Goal: Information Seeking & Learning: Learn about a topic

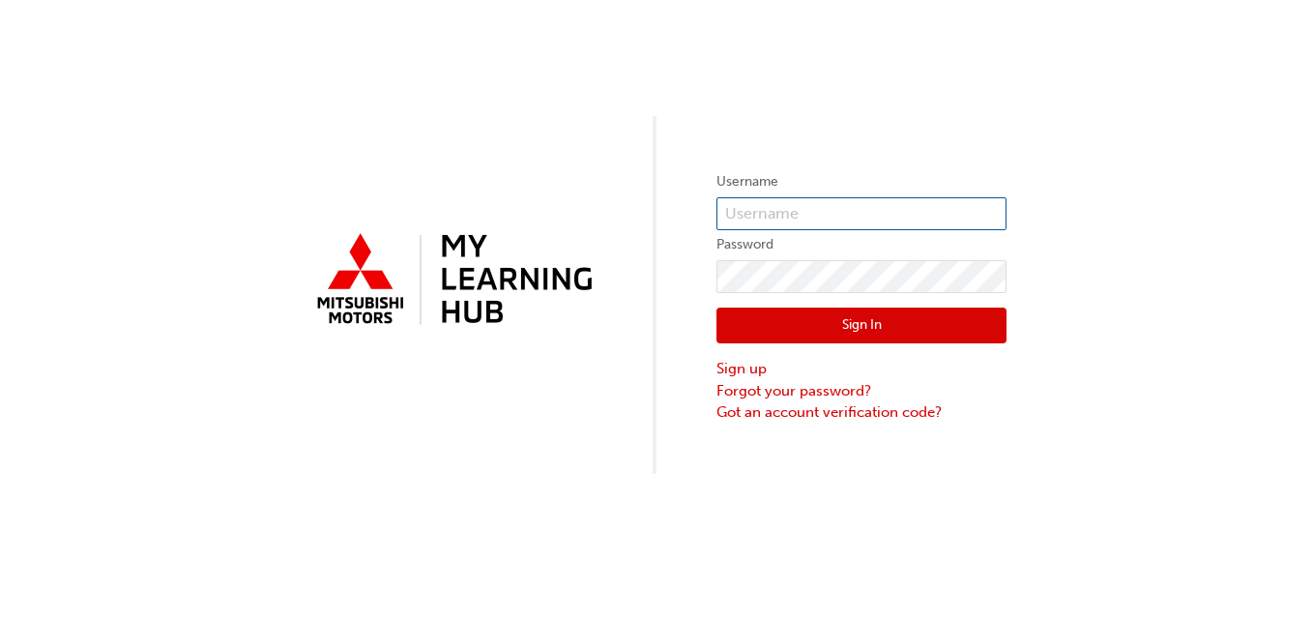
click at [791, 216] on input "text" at bounding box center [862, 213] width 290 height 33
click at [861, 213] on input "Aodhan123" at bounding box center [862, 213] width 290 height 33
type input "A"
type input "0005985550"
click at [851, 331] on button "Sign In" at bounding box center [862, 326] width 290 height 37
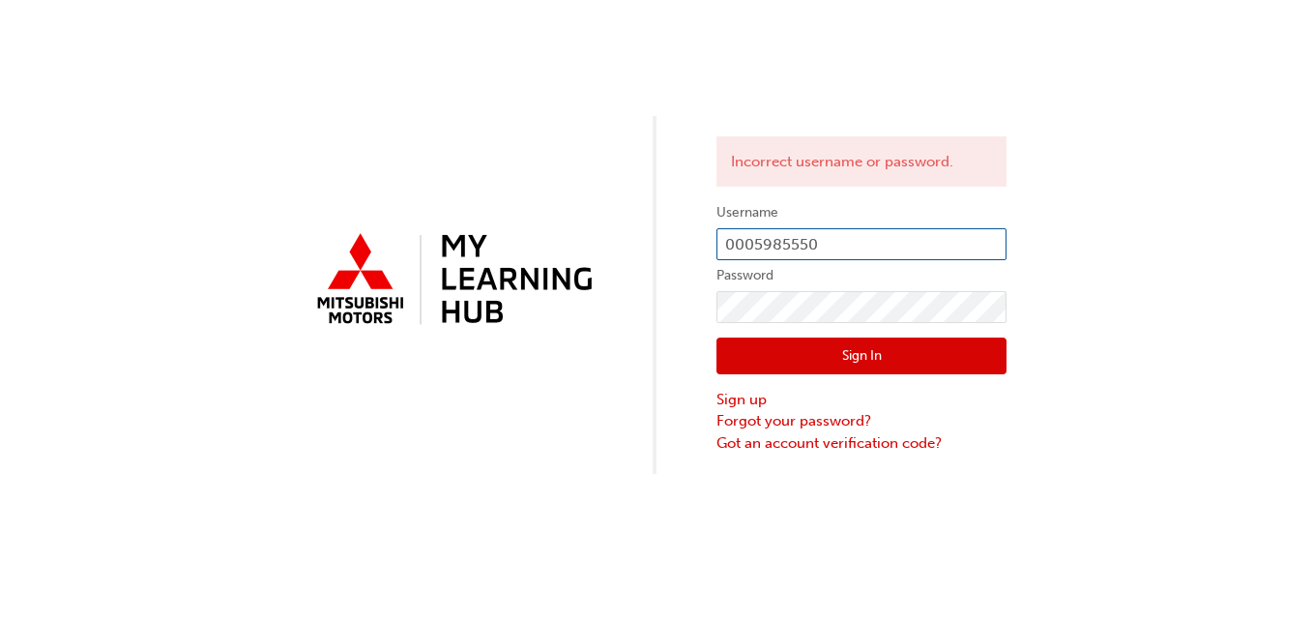
click at [865, 239] on input "0005985550" at bounding box center [862, 244] width 290 height 33
type input "0"
type input "a"
type input "0005985550"
click at [814, 357] on button "Sign In" at bounding box center [862, 355] width 290 height 37
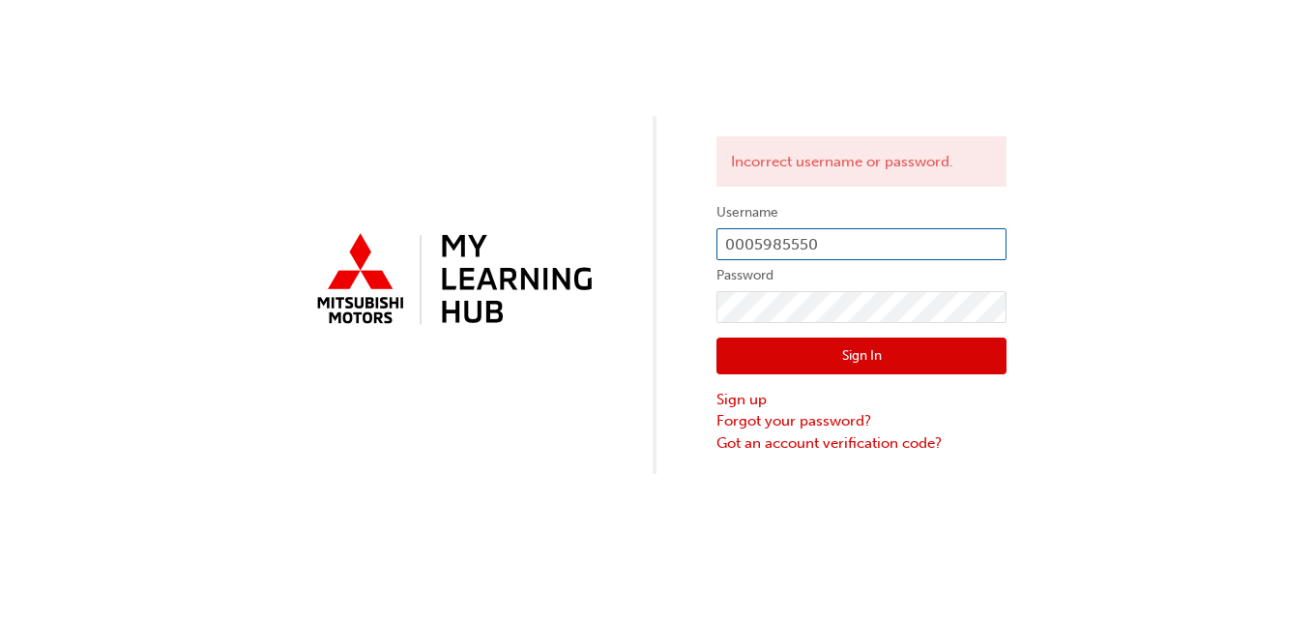
click at [840, 253] on input "0005985550" at bounding box center [862, 244] width 290 height 33
type input "0"
type input "W911AMCNALLY"
click at [913, 350] on button "Sign In" at bounding box center [862, 355] width 290 height 37
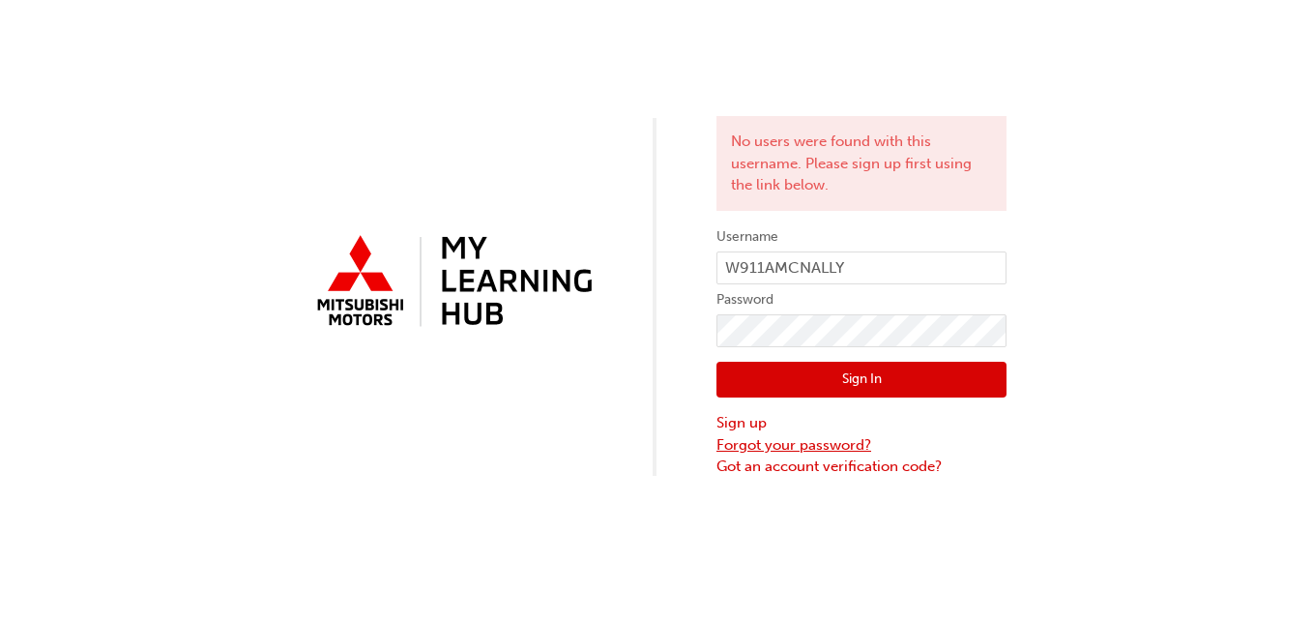
click at [741, 435] on link "Forgot your password?" at bounding box center [862, 445] width 290 height 22
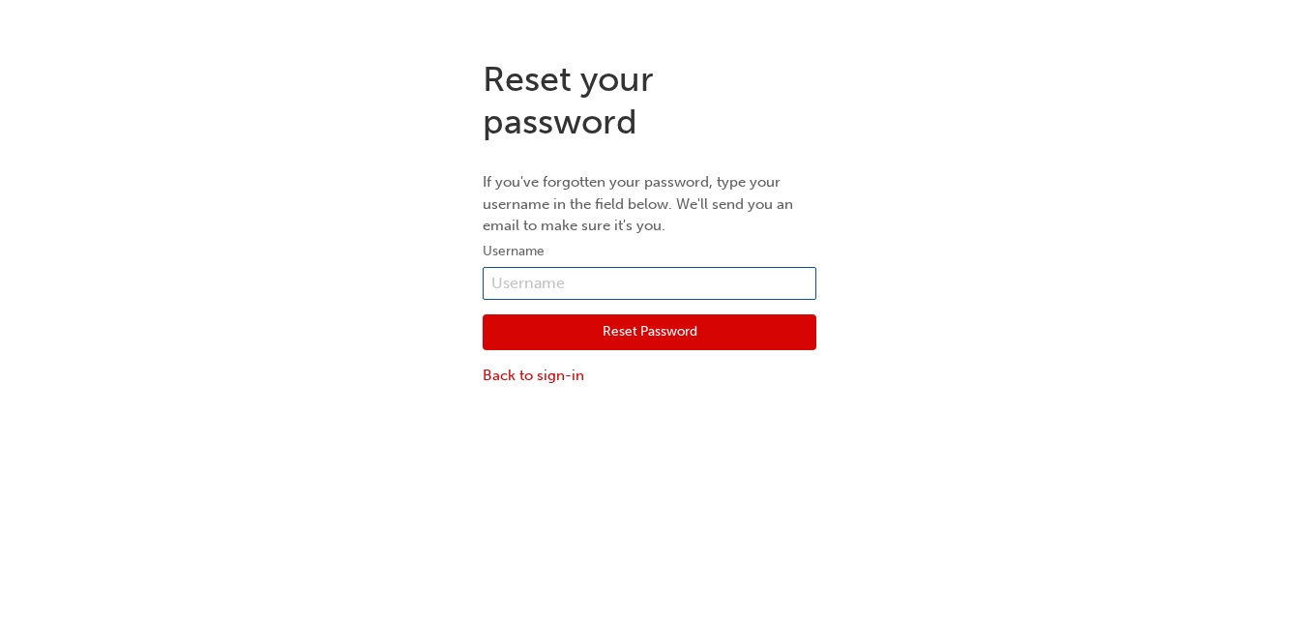
click at [618, 276] on input "text" at bounding box center [650, 283] width 334 height 33
type input "0005985550"
click at [553, 368] on div "Reset Password Back to sign-in" at bounding box center [650, 343] width 334 height 87
click at [553, 368] on link "Back to sign-in" at bounding box center [650, 376] width 334 height 22
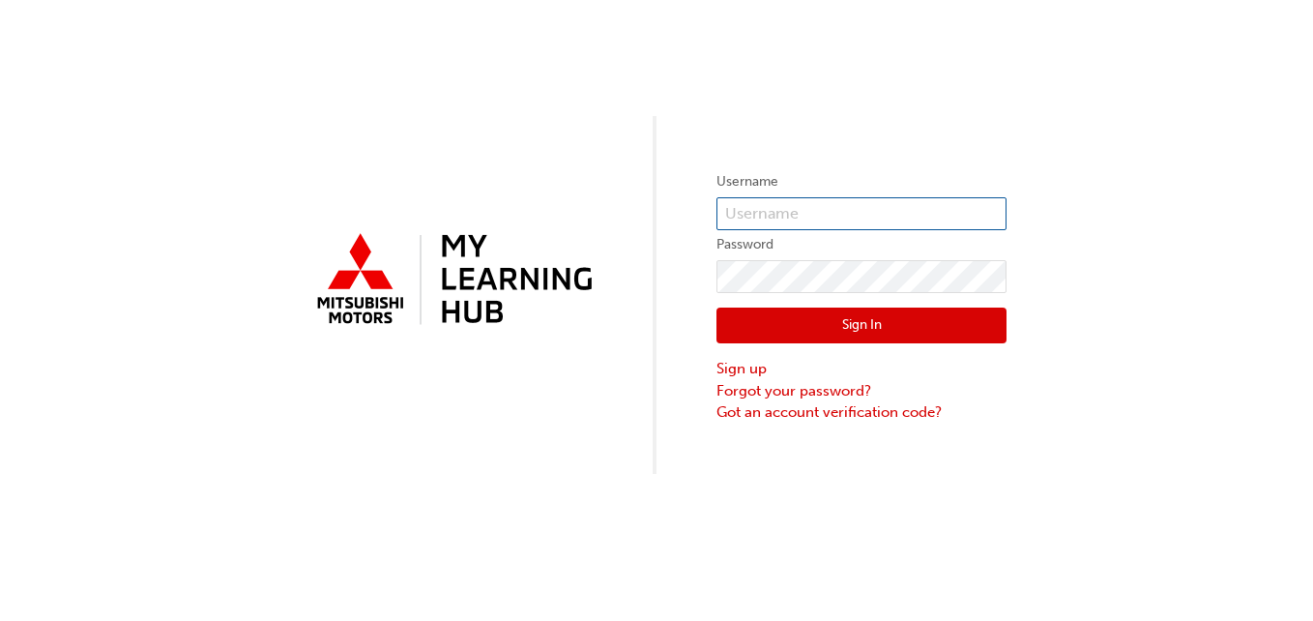
click at [769, 212] on input "text" at bounding box center [862, 213] width 290 height 33
type input "0005985550"
click at [848, 317] on button "Sign In" at bounding box center [862, 326] width 290 height 37
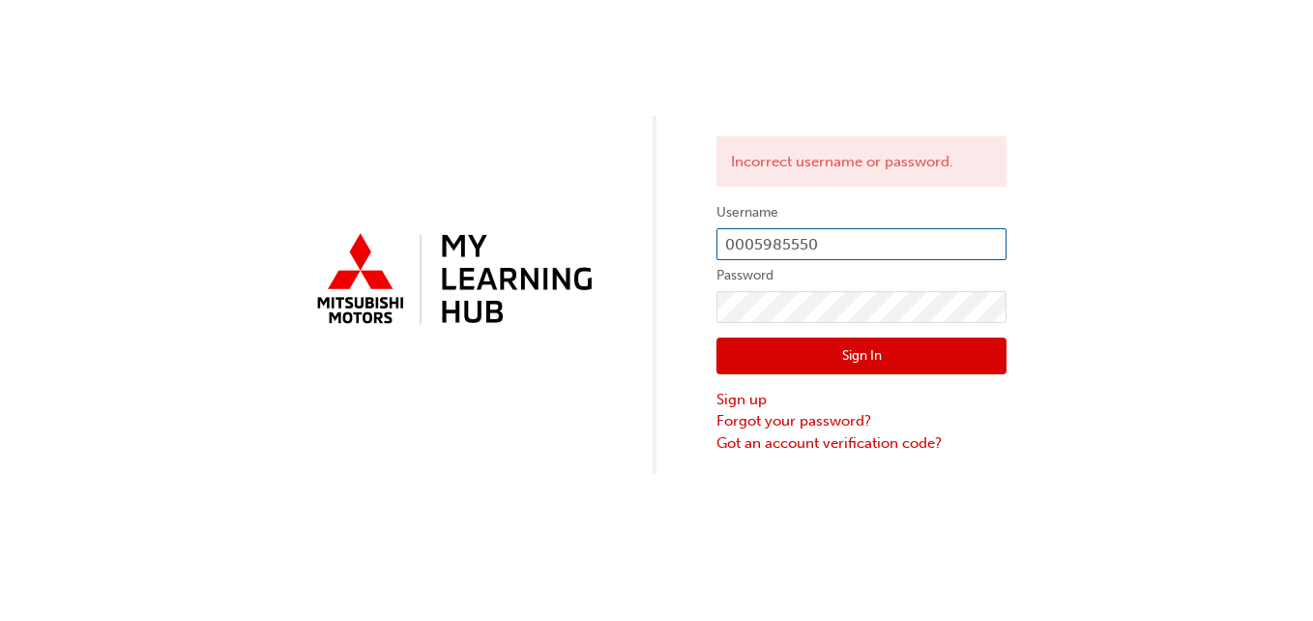
click at [890, 228] on input "0005985550" at bounding box center [862, 244] width 290 height 33
type input "0"
click at [874, 242] on input "aodhan" at bounding box center [862, 244] width 290 height 33
type input "a"
type input "AODHAN MCNALLY"
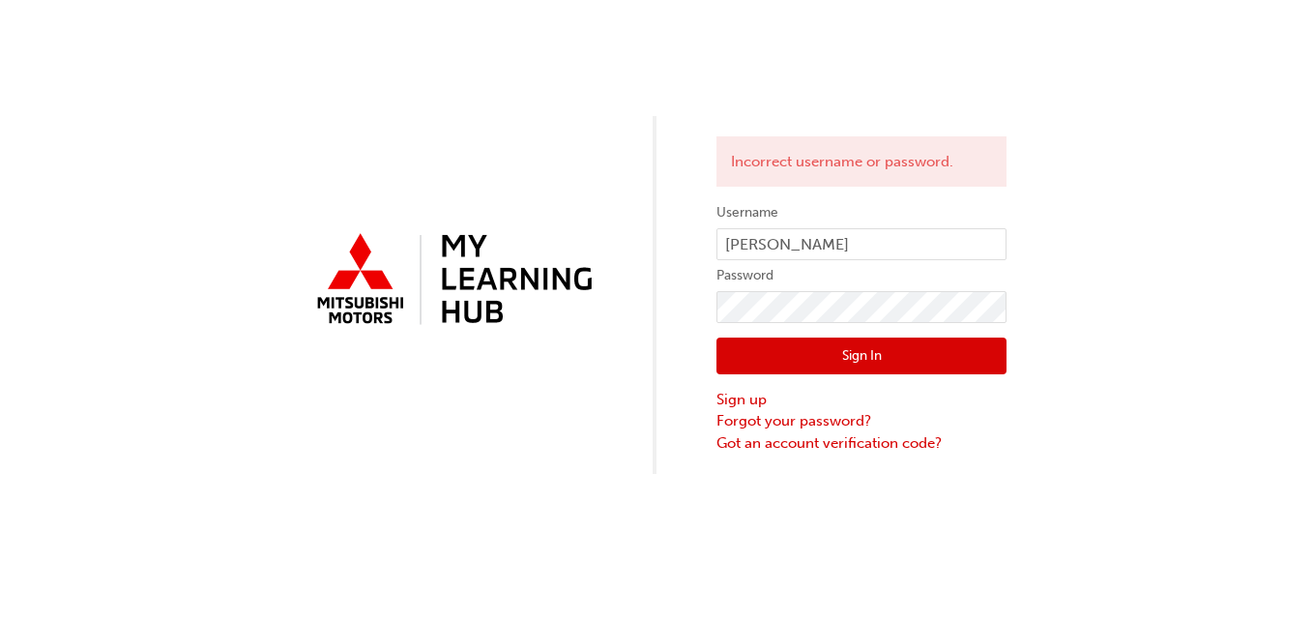
click at [878, 347] on button "Sign In" at bounding box center [862, 355] width 290 height 37
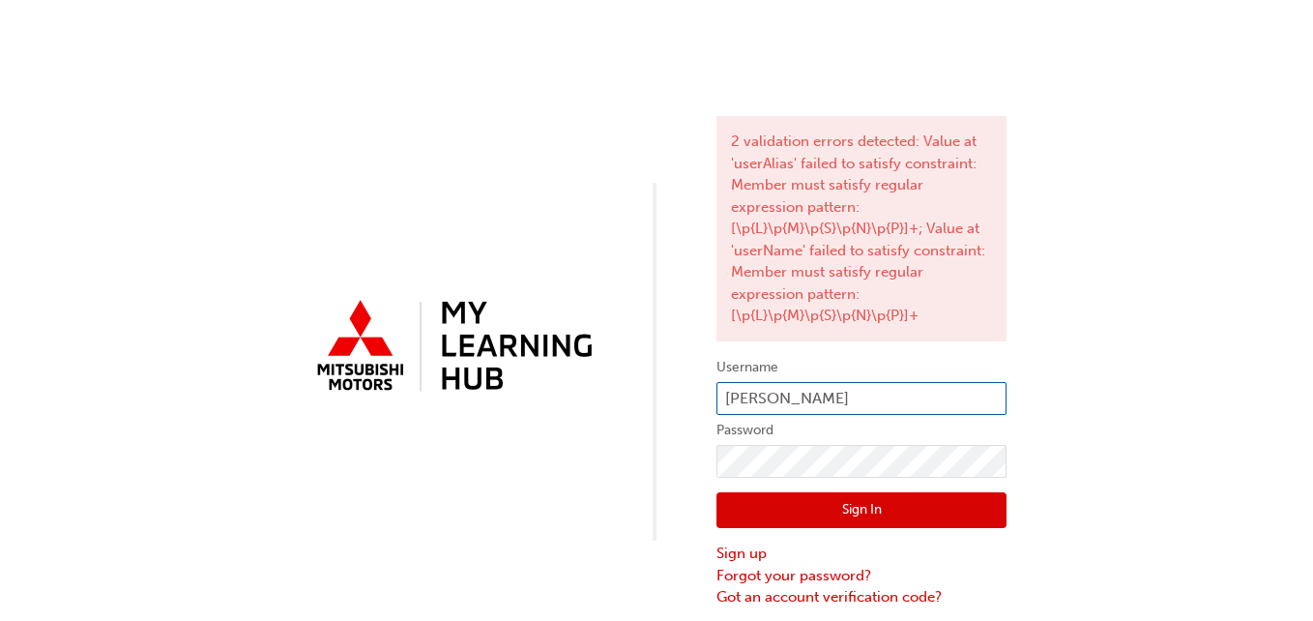
click at [899, 396] on input "AODHAN MCNALLY" at bounding box center [862, 398] width 290 height 33
type input "A"
type input "aodhan@pilbaramitsubishi.com.au"
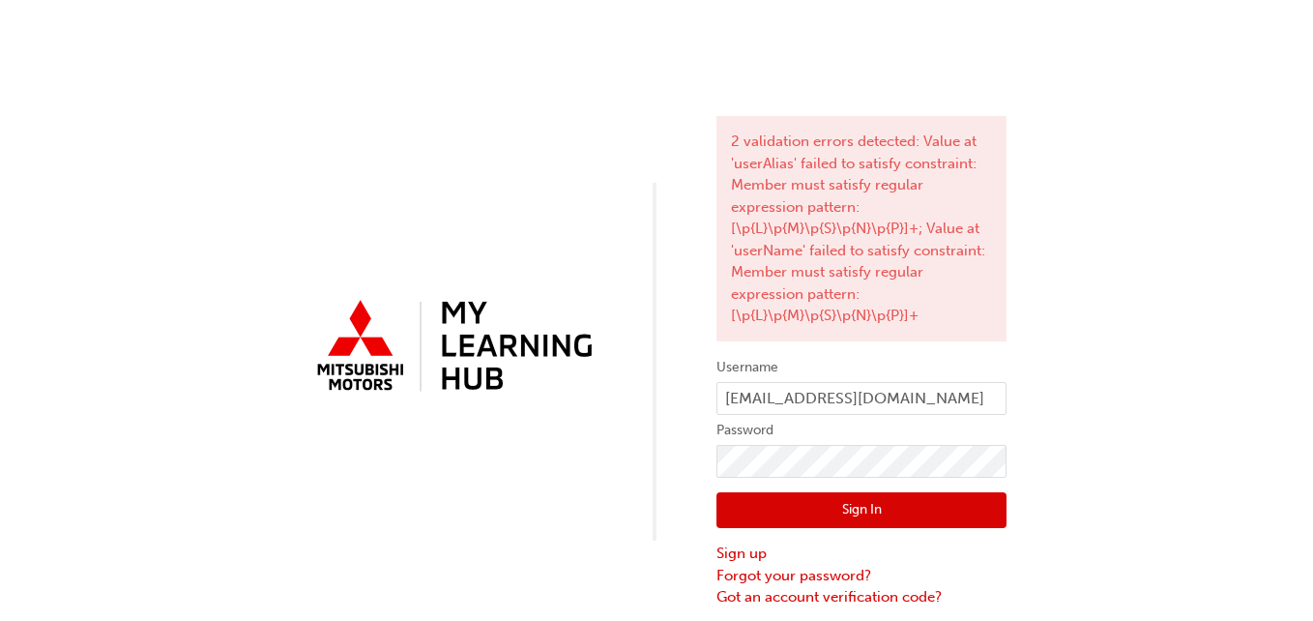
click at [869, 502] on button "Sign In" at bounding box center [862, 510] width 290 height 37
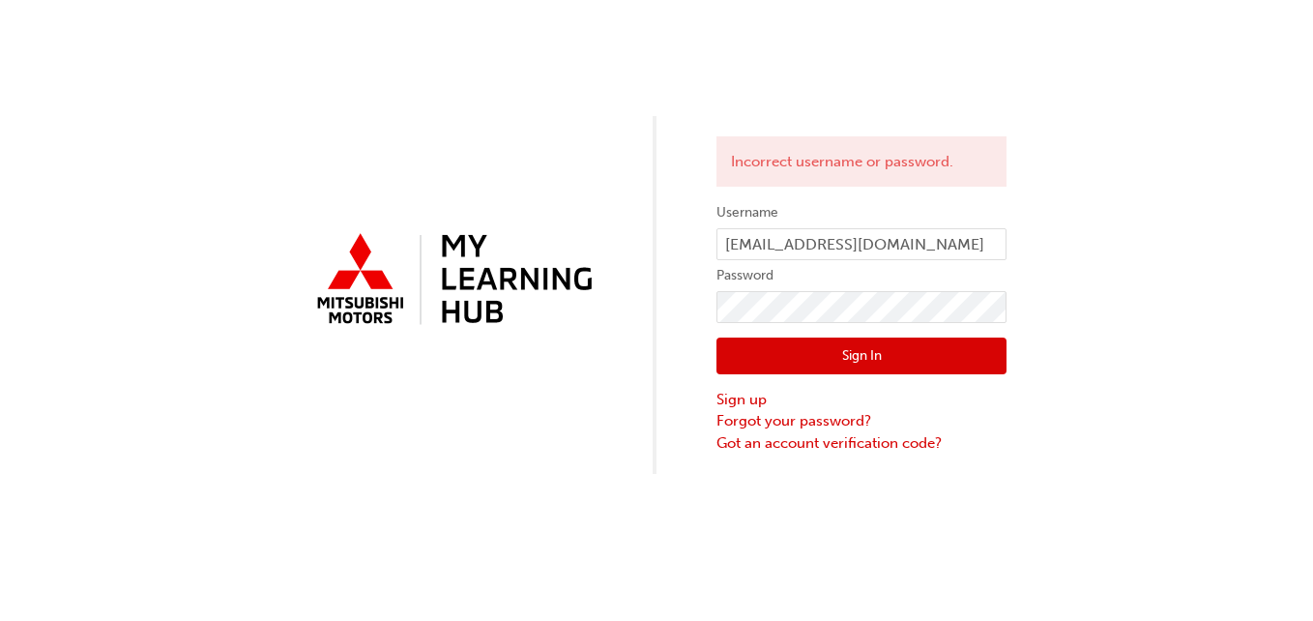
click at [869, 502] on div "Incorrect username or password. Username aodhan@pilbaramitsubishi.com.au Passwo…" at bounding box center [656, 310] width 1313 height 621
click at [995, 238] on input "aodhan@pilbaramitsubishi.com.au" at bounding box center [862, 244] width 290 height 33
type input "a"
type input "0005985550"
click at [881, 359] on button "Sign In" at bounding box center [862, 355] width 290 height 37
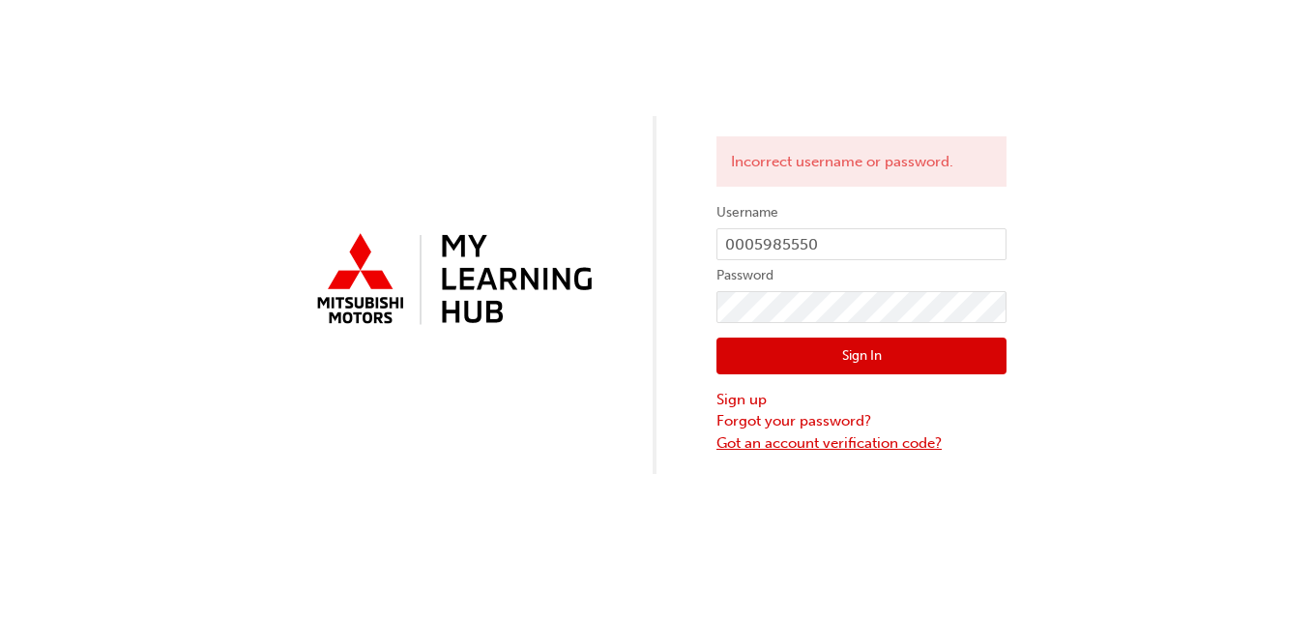
click at [772, 441] on link "Got an account verification code?" at bounding box center [862, 443] width 290 height 22
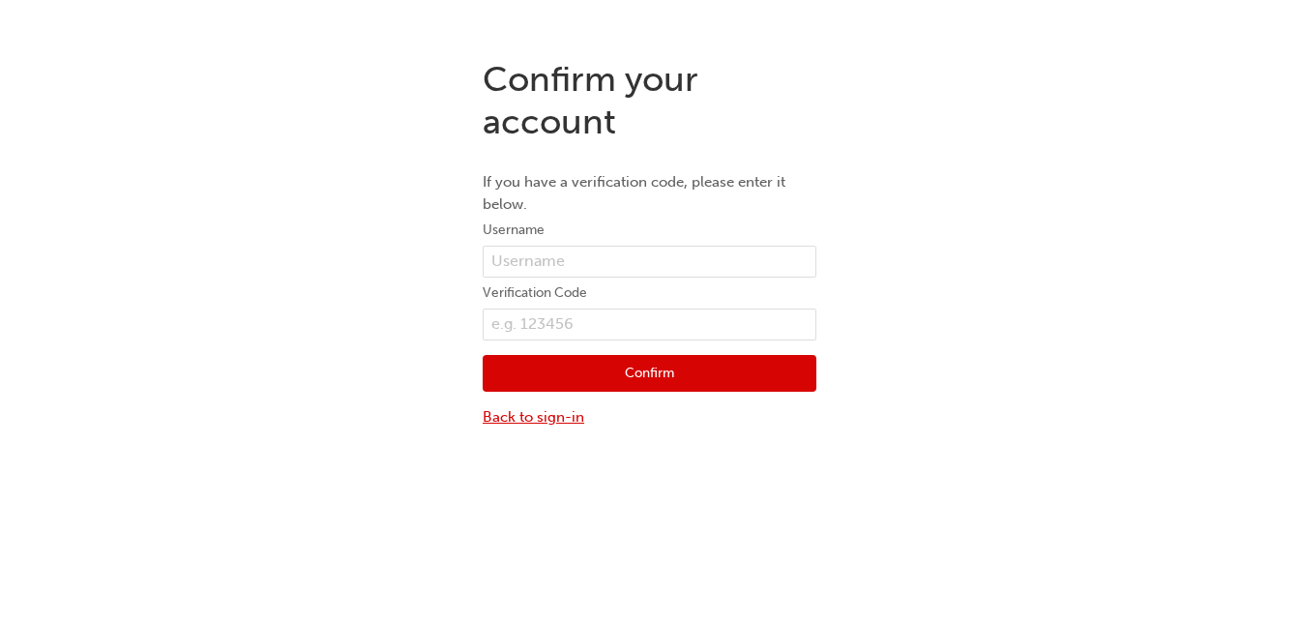
click at [549, 416] on link "Back to sign-in" at bounding box center [650, 417] width 334 height 22
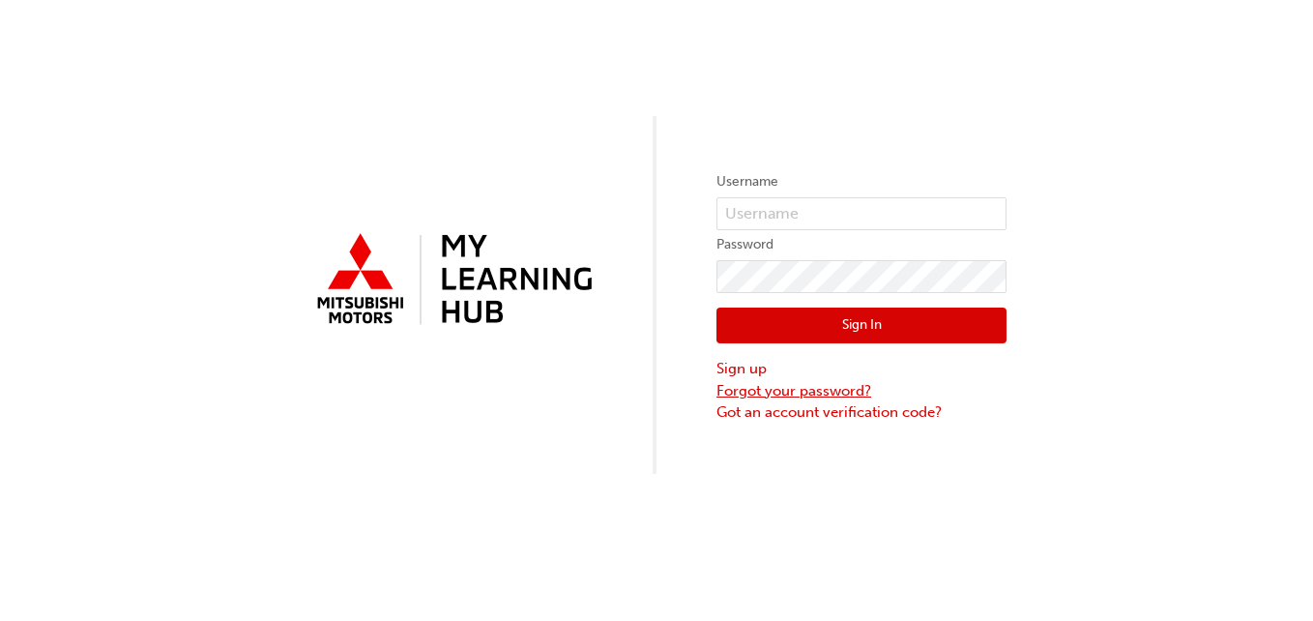
click at [796, 380] on link "Forgot your password?" at bounding box center [862, 391] width 290 height 22
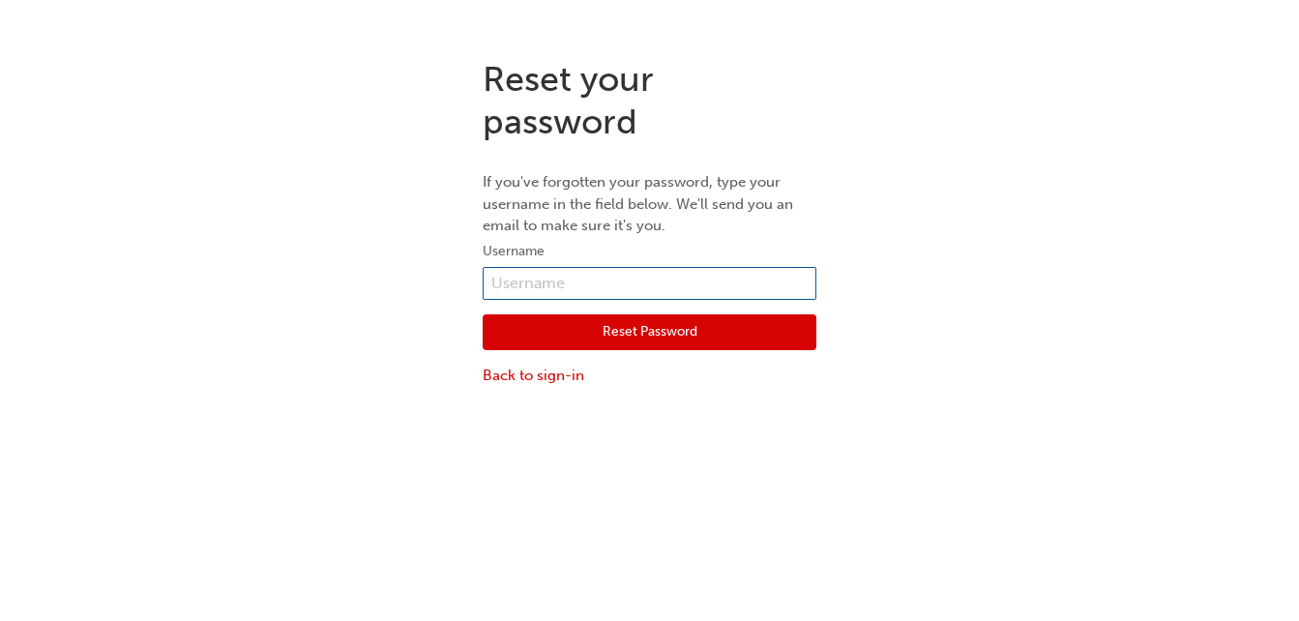
click at [711, 271] on input "text" at bounding box center [650, 283] width 334 height 33
type input "0005985550"
click at [658, 343] on button "Reset Password" at bounding box center [650, 332] width 334 height 37
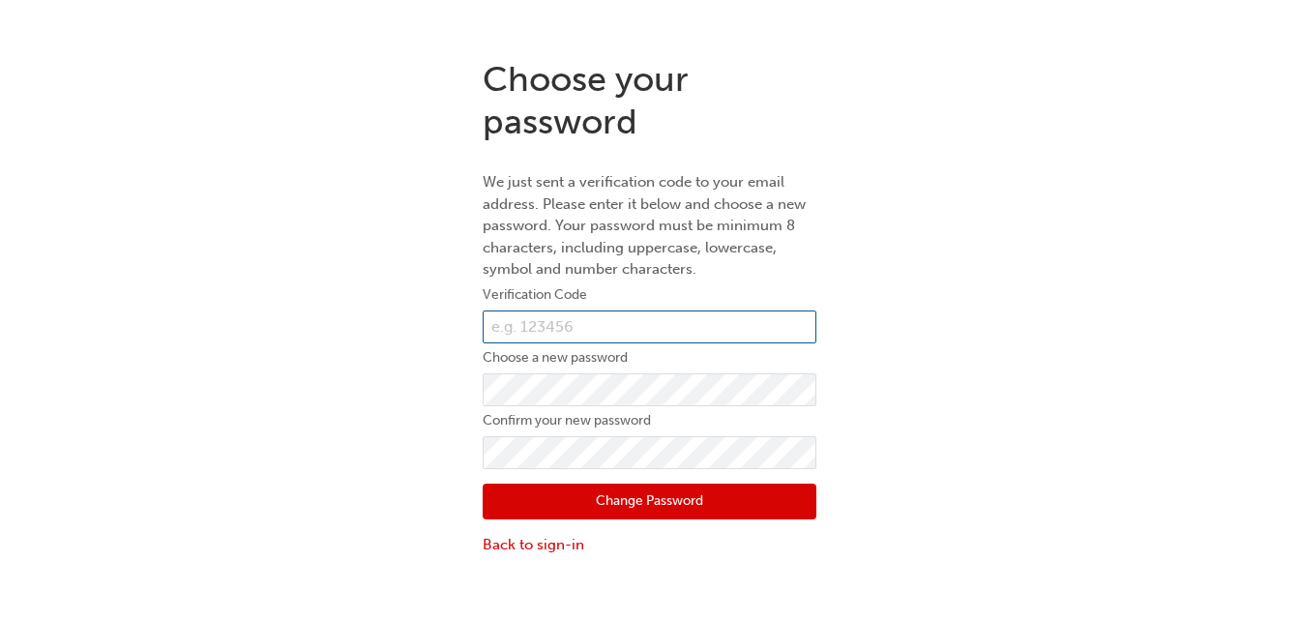
click at [631, 323] on input "text" at bounding box center [650, 326] width 334 height 33
type input "079543"
click at [674, 495] on button "Change Password" at bounding box center [650, 502] width 334 height 37
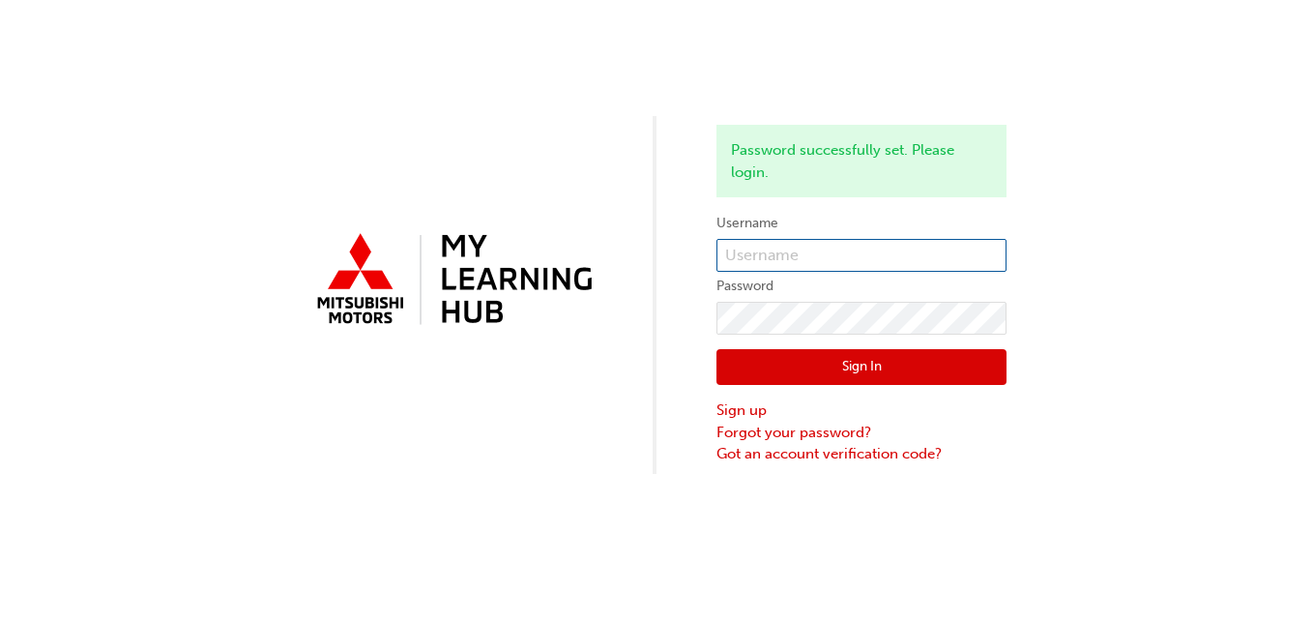
click at [834, 254] on input "text" at bounding box center [862, 255] width 290 height 33
type input "0005985550"
click at [884, 361] on button "Sign In" at bounding box center [862, 367] width 290 height 37
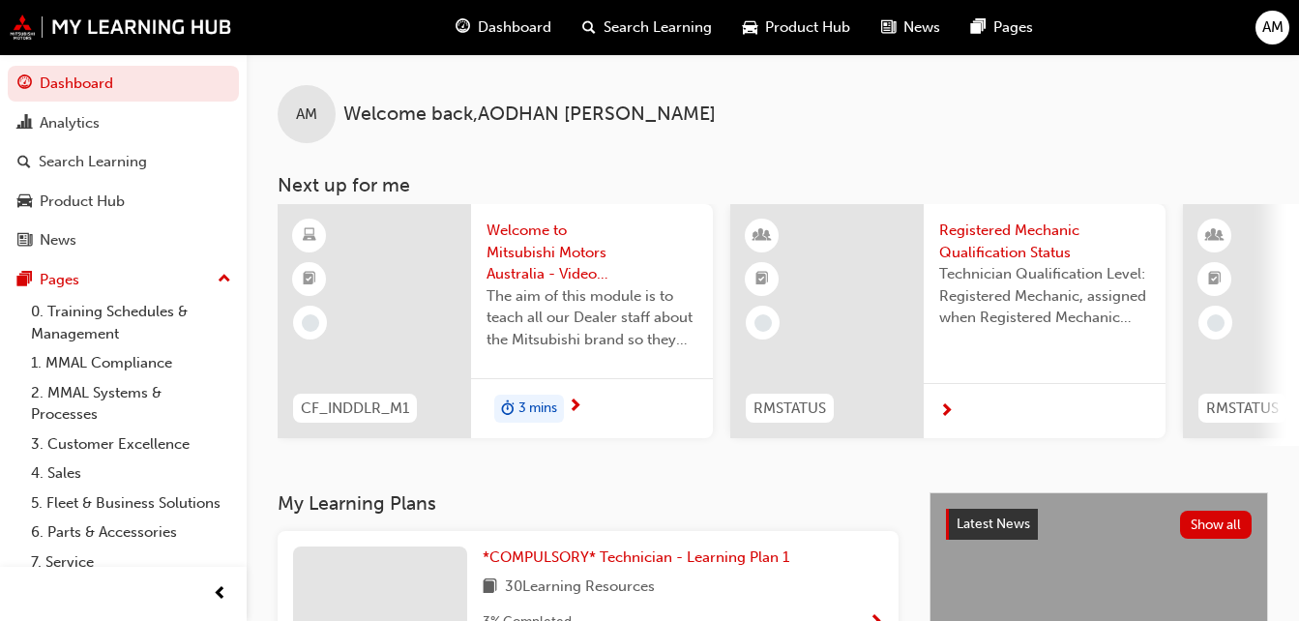
click at [716, 500] on h3 "My Learning Plans" at bounding box center [588, 503] width 621 height 22
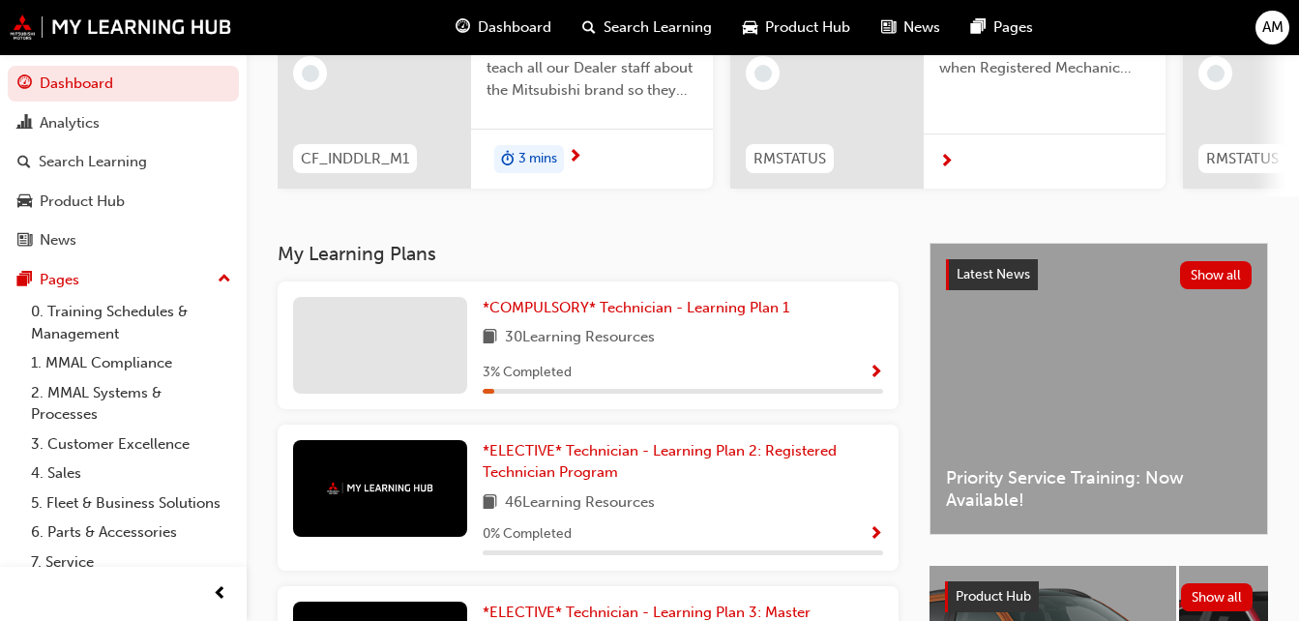
scroll to position [283, 0]
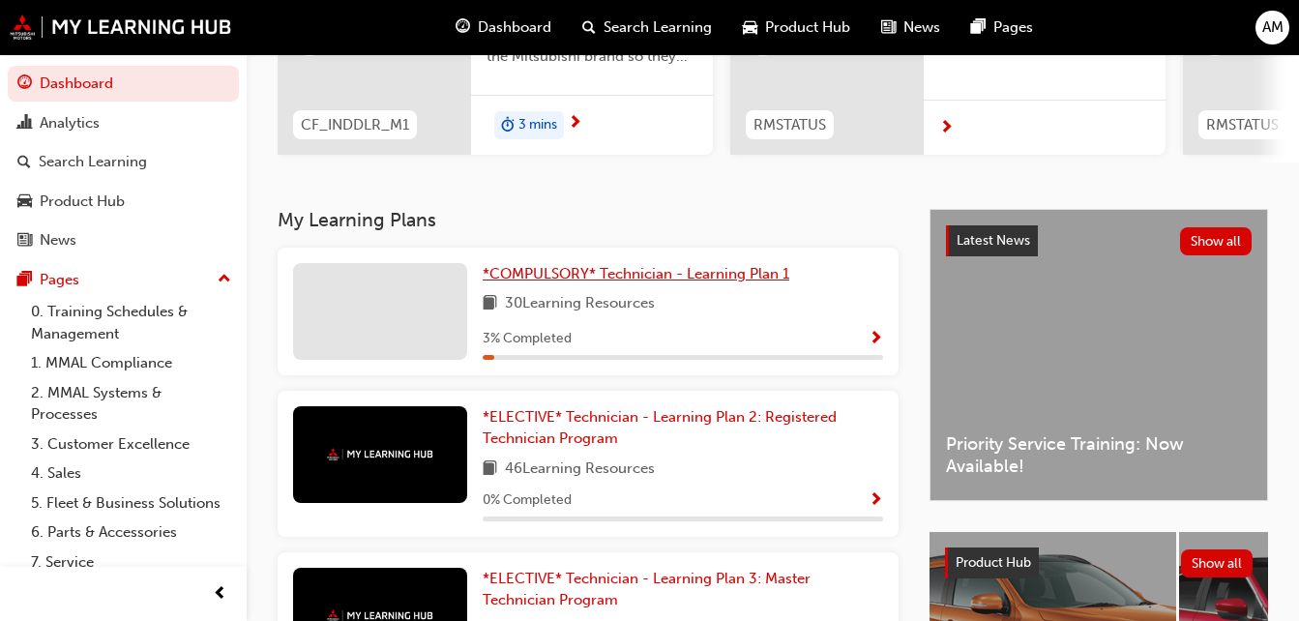
click at [763, 282] on span "*COMPULSORY* Technician - Learning Plan 1" at bounding box center [636, 273] width 307 height 17
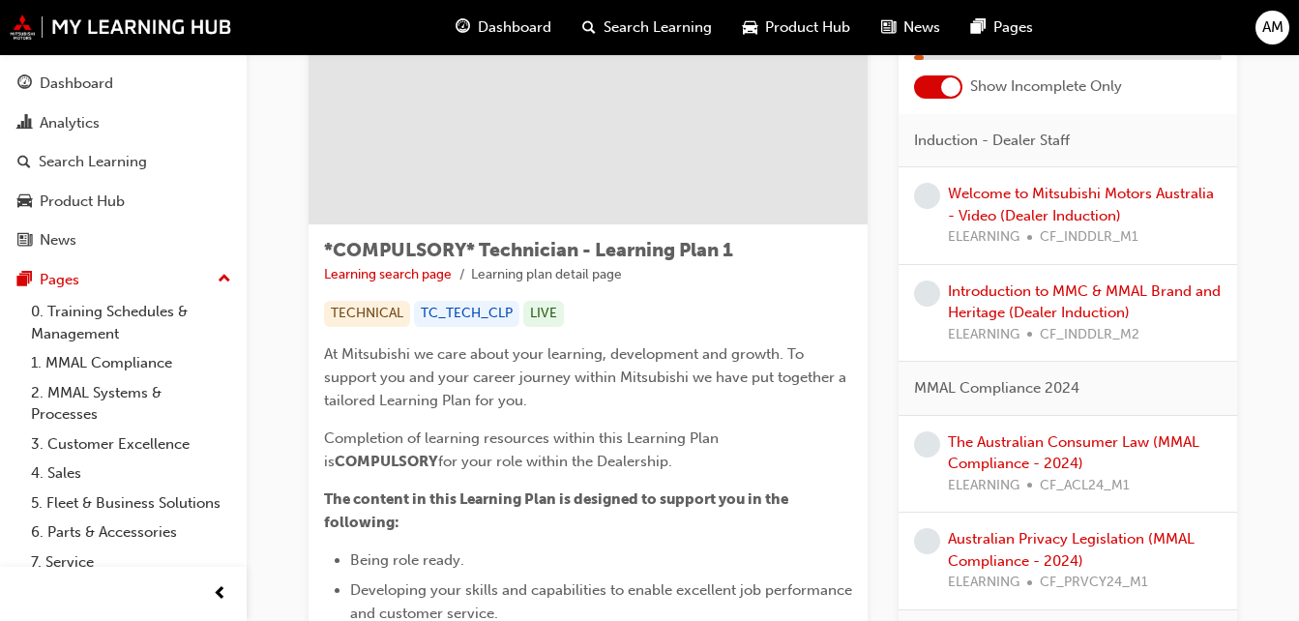
scroll to position [20, 0]
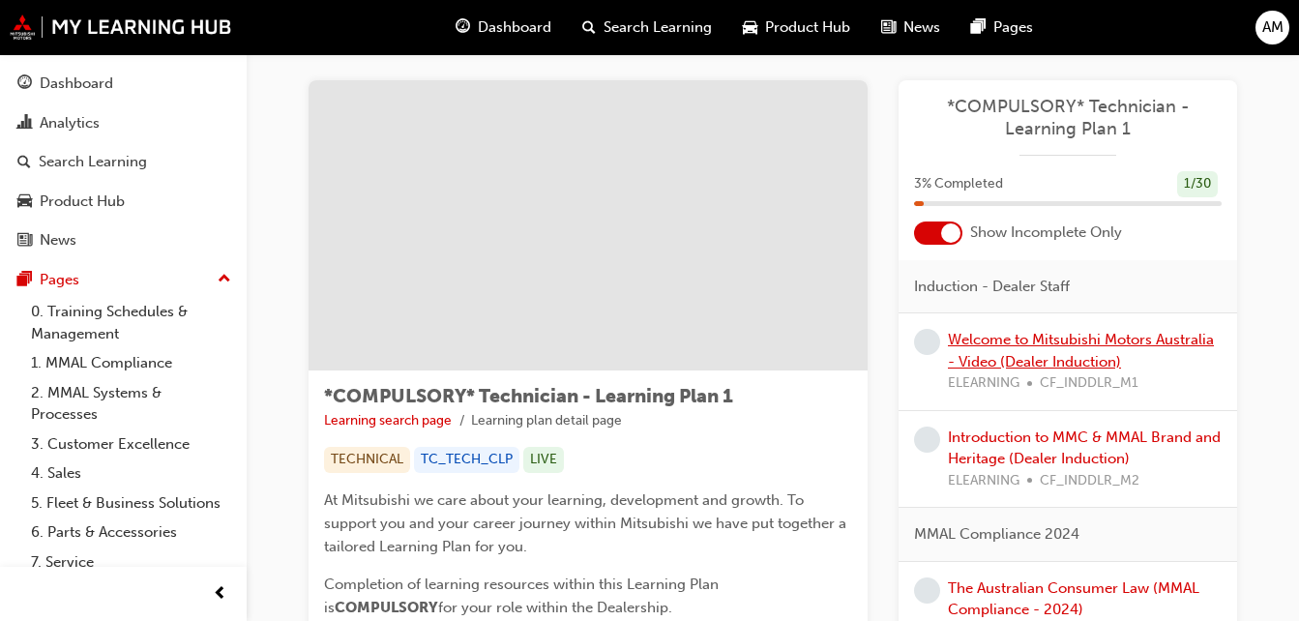
click at [1075, 341] on link "Welcome to Mitsubishi Motors Australia - Video (Dealer Induction)" at bounding box center [1081, 351] width 266 height 40
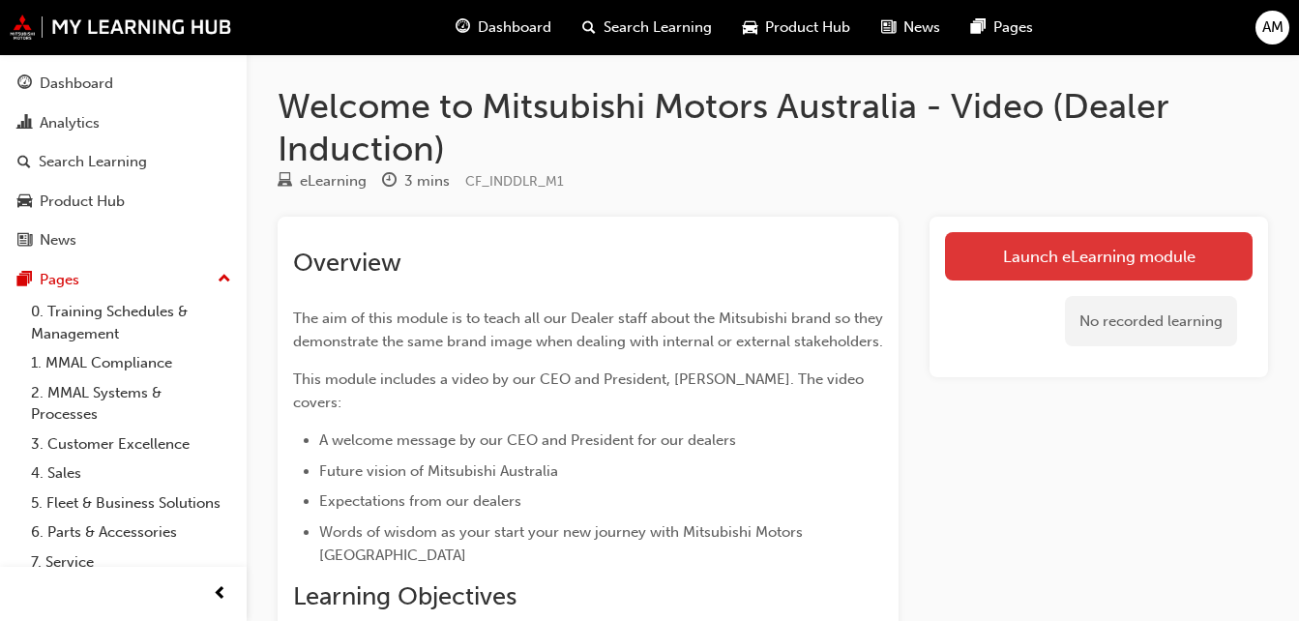
click at [1113, 241] on link "Launch eLearning module" at bounding box center [1099, 256] width 308 height 48
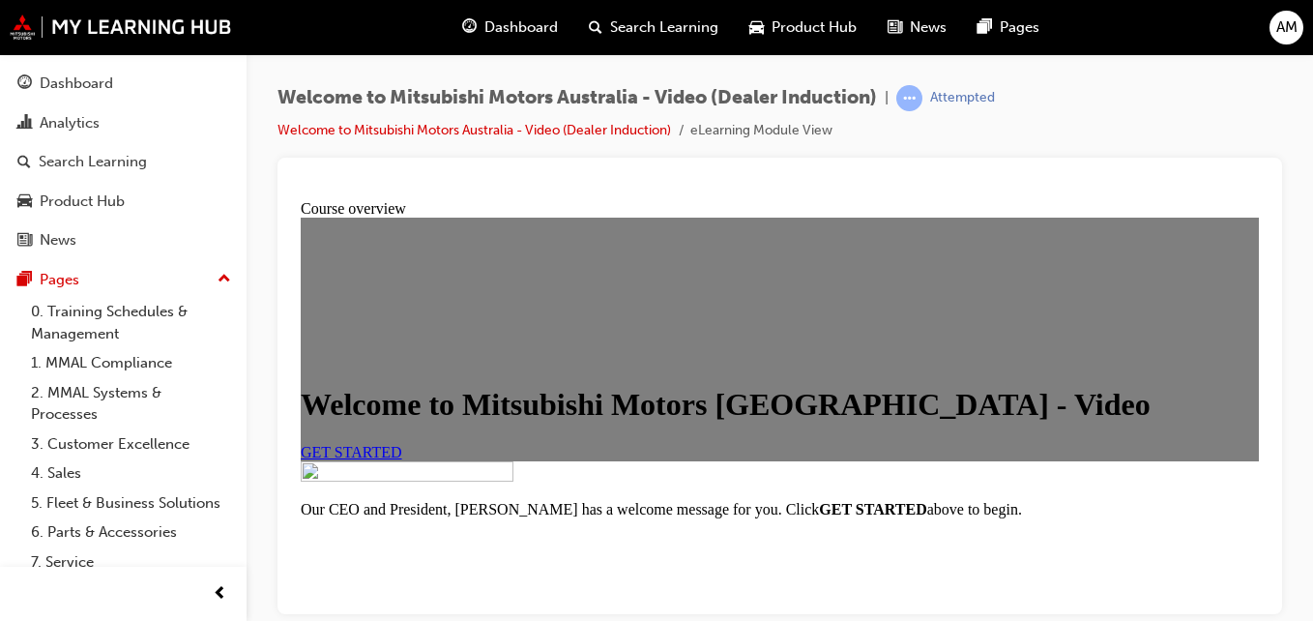
scroll to position [119, 0]
drag, startPoint x: 1256, startPoint y: 569, endPoint x: 1568, endPoint y: 589, distance: 312.1
click at [402, 459] on span "GET STARTED" at bounding box center [352, 451] width 102 height 16
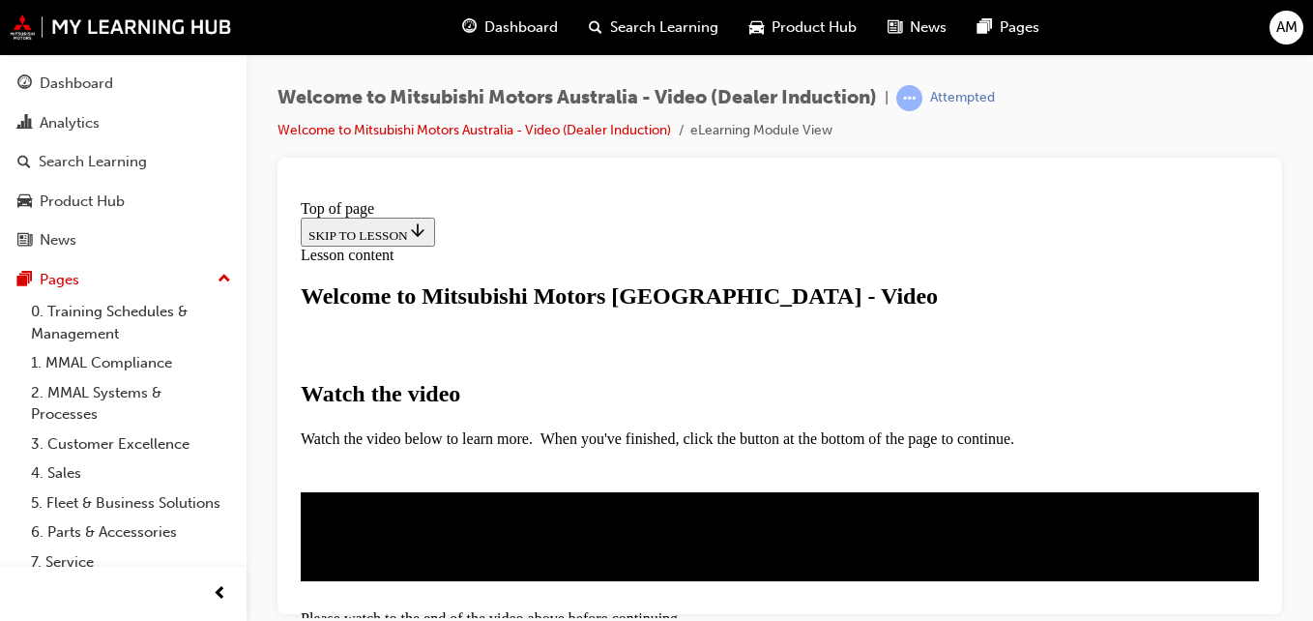
click at [1298, 132] on html "Your version of Internet Explorer is outdated and not supported. Please upgrade…" at bounding box center [656, 310] width 1313 height 621
drag, startPoint x: 1312, startPoint y: 132, endPoint x: 1312, endPoint y: 176, distance: 43.5
click at [1298, 176] on html "Your version of Internet Explorer is outdated and not supported. Please upgrade…" at bounding box center [656, 310] width 1313 height 621
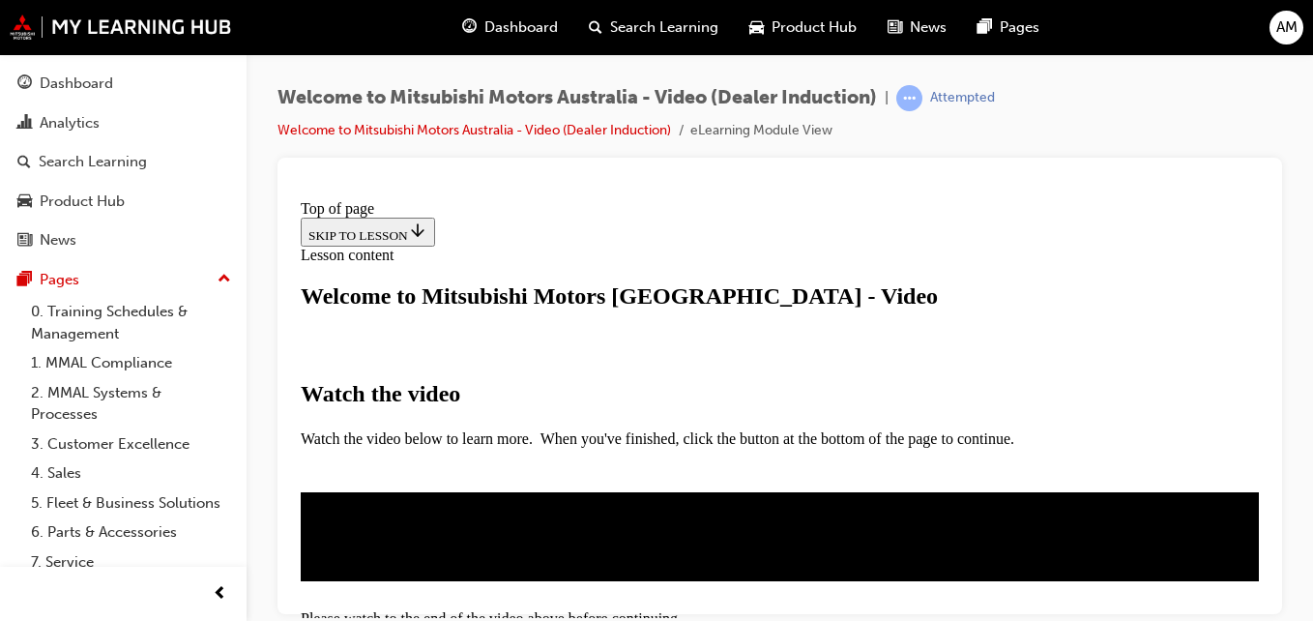
scroll to position [375, 0]
drag, startPoint x: 1260, startPoint y: 367, endPoint x: 1565, endPoint y: 573, distance: 368.3
click at [630, 536] on video "Video player" at bounding box center [484, 608] width 290 height 145
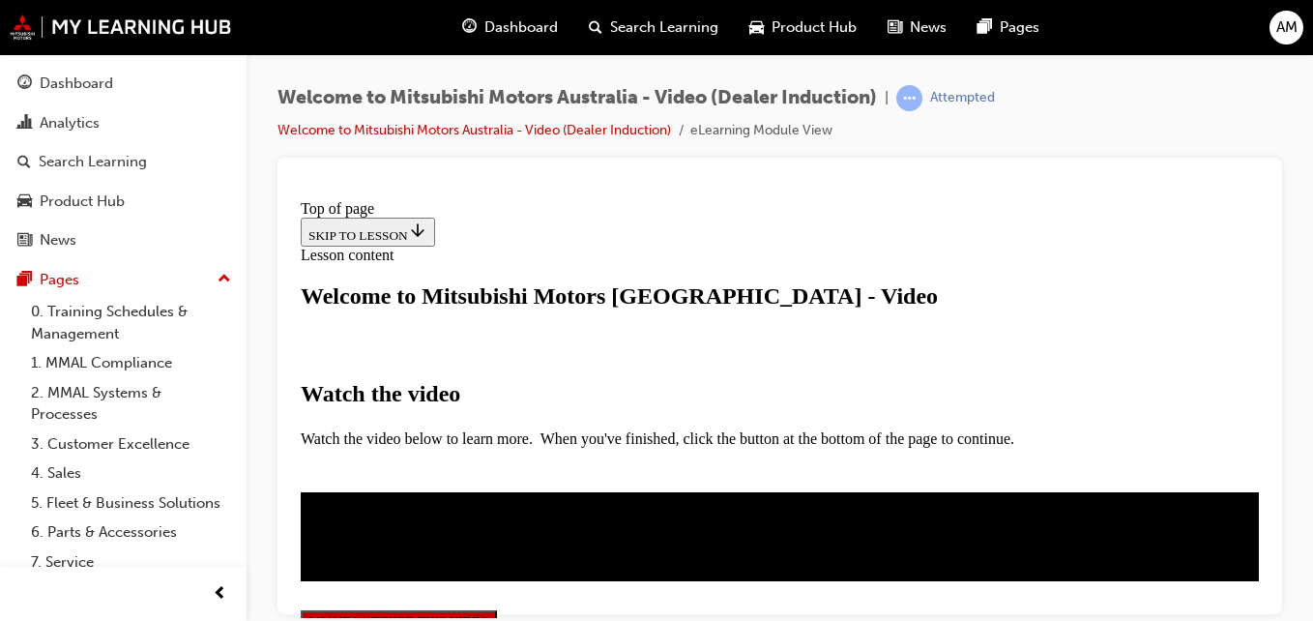
click at [497, 609] on button "I HAVE WATCHED THIS VIDEO" at bounding box center [399, 619] width 196 height 21
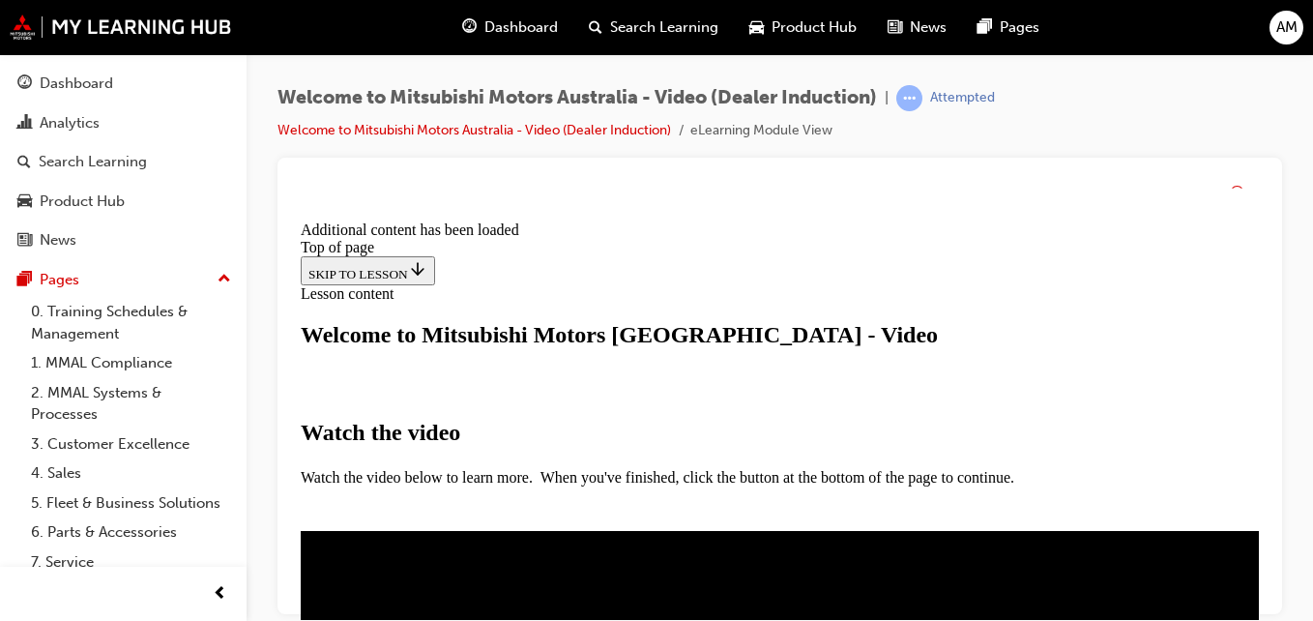
scroll to position [847, 0]
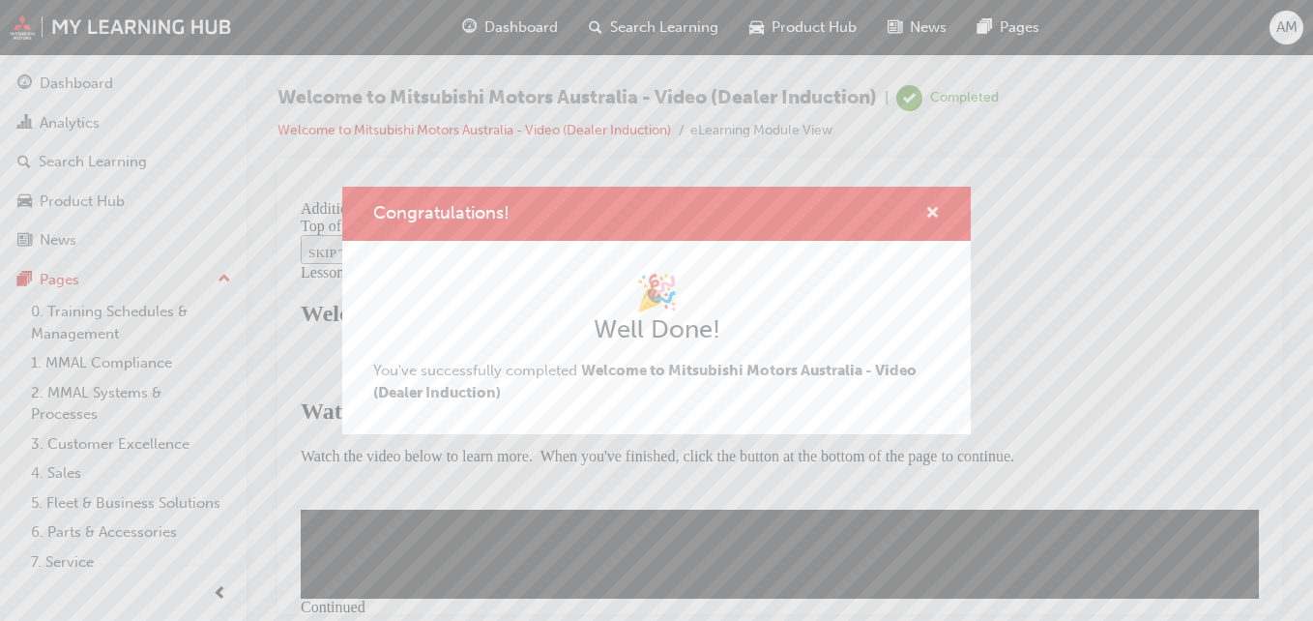
click at [929, 216] on span "cross-icon" at bounding box center [932, 214] width 15 height 17
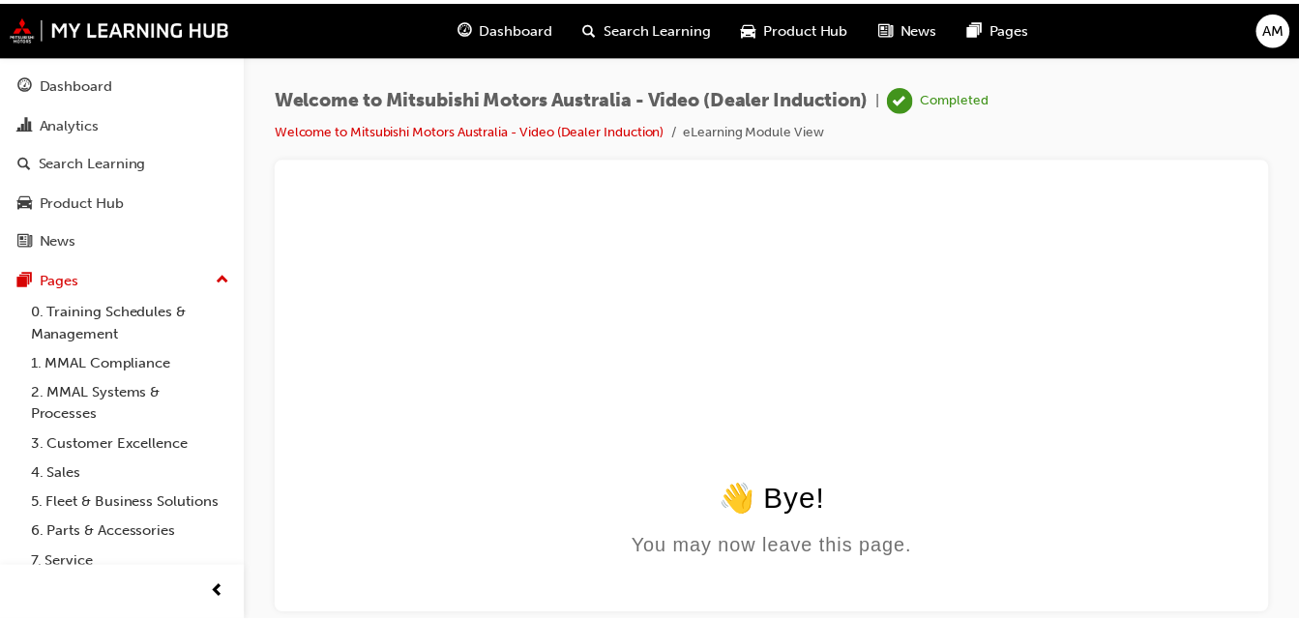
scroll to position [0, 0]
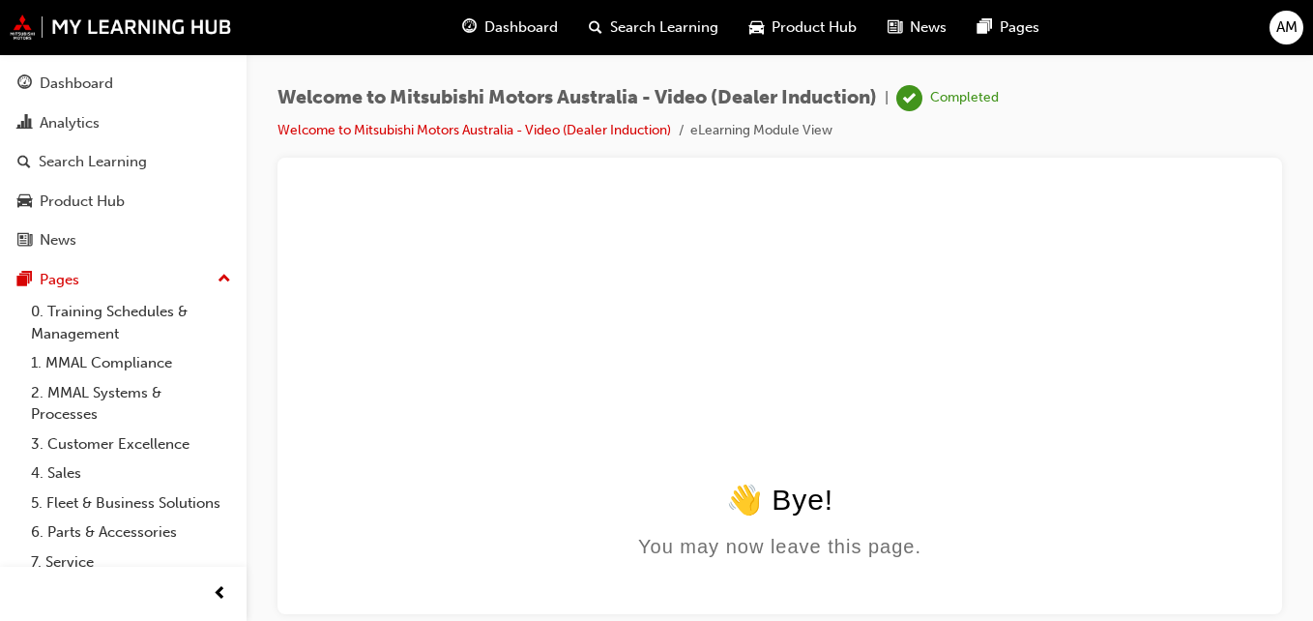
click at [526, 30] on span "Dashboard" at bounding box center [520, 27] width 73 height 22
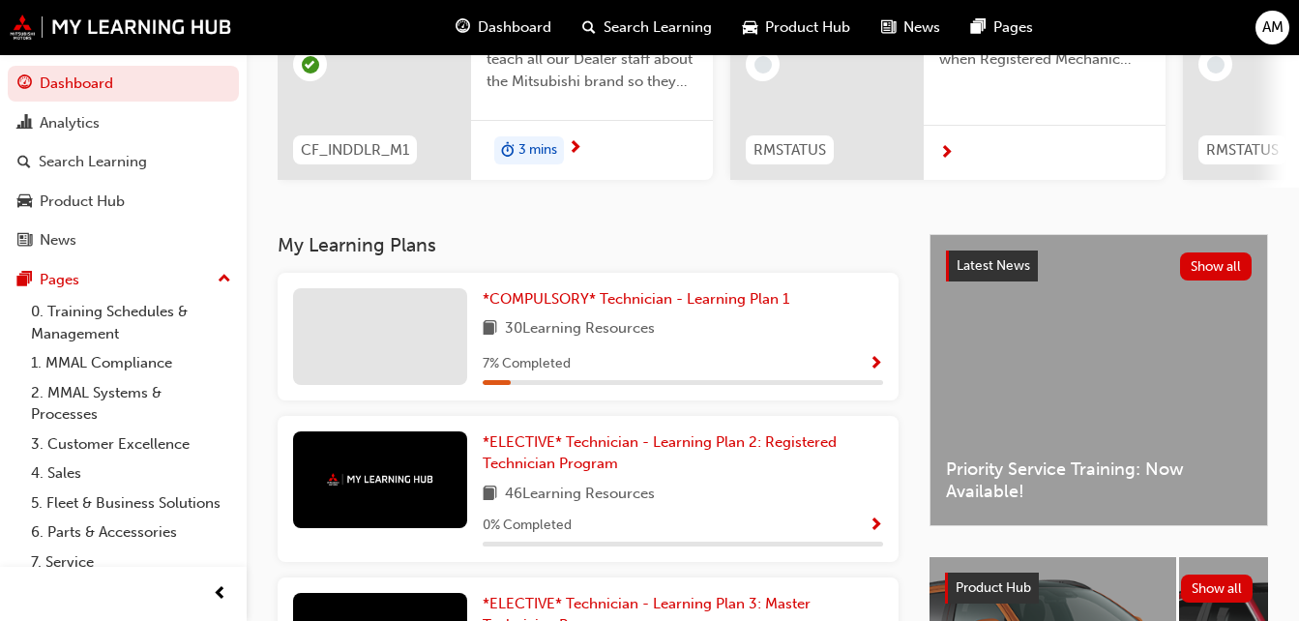
scroll to position [301, 0]
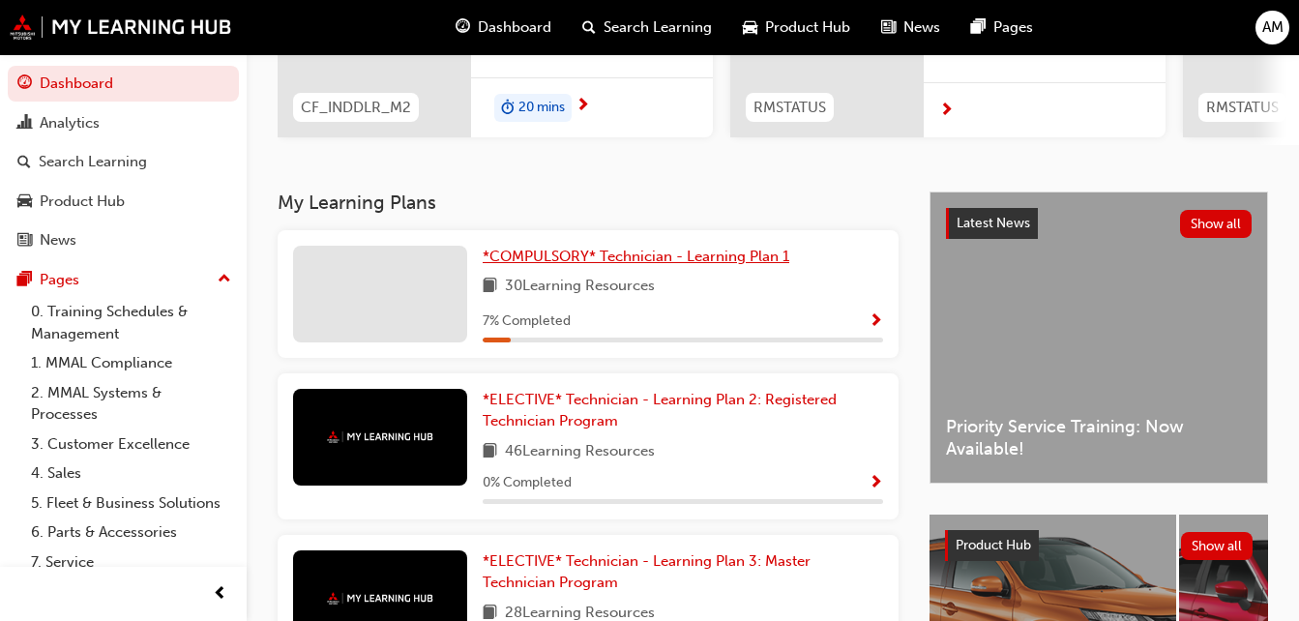
click at [776, 262] on span "*COMPULSORY* Technician - Learning Plan 1" at bounding box center [636, 256] width 307 height 17
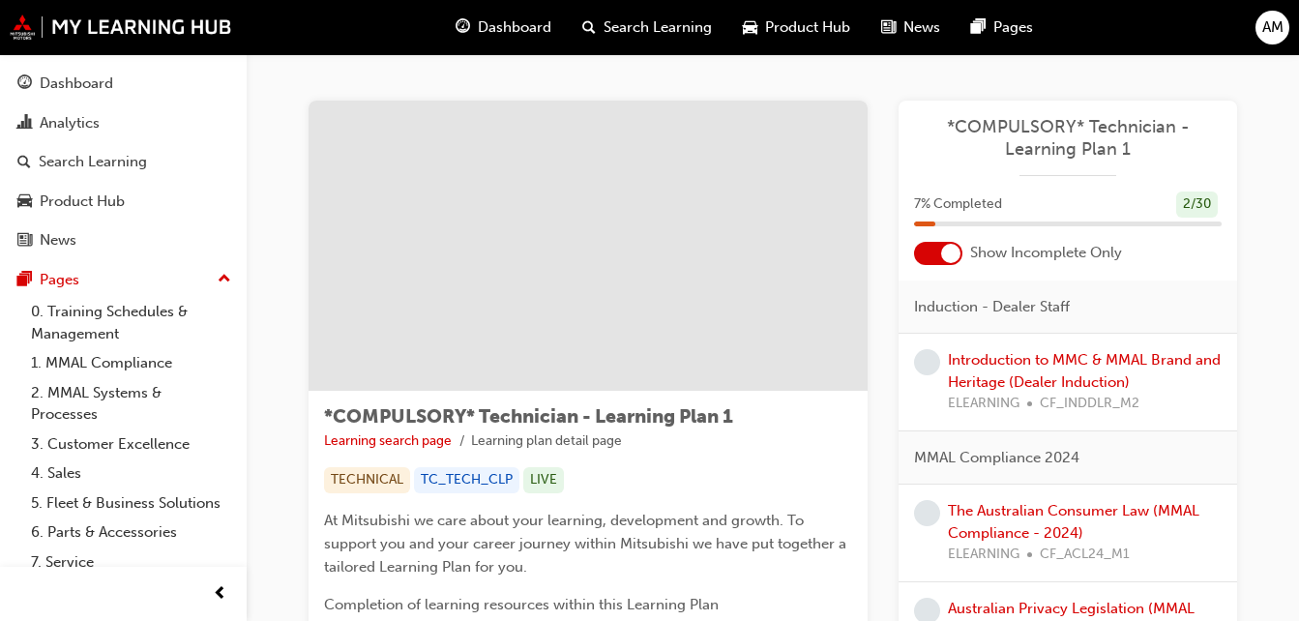
click at [1059, 370] on div "Introduction to MMC & MMAL Brand and Heritage (Dealer Induction) ELEARNING CF_I…" at bounding box center [1085, 382] width 274 height 66
click at [996, 367] on link "Introduction to MMC & MMAL Brand and Heritage (Dealer Induction)" at bounding box center [1084, 371] width 273 height 40
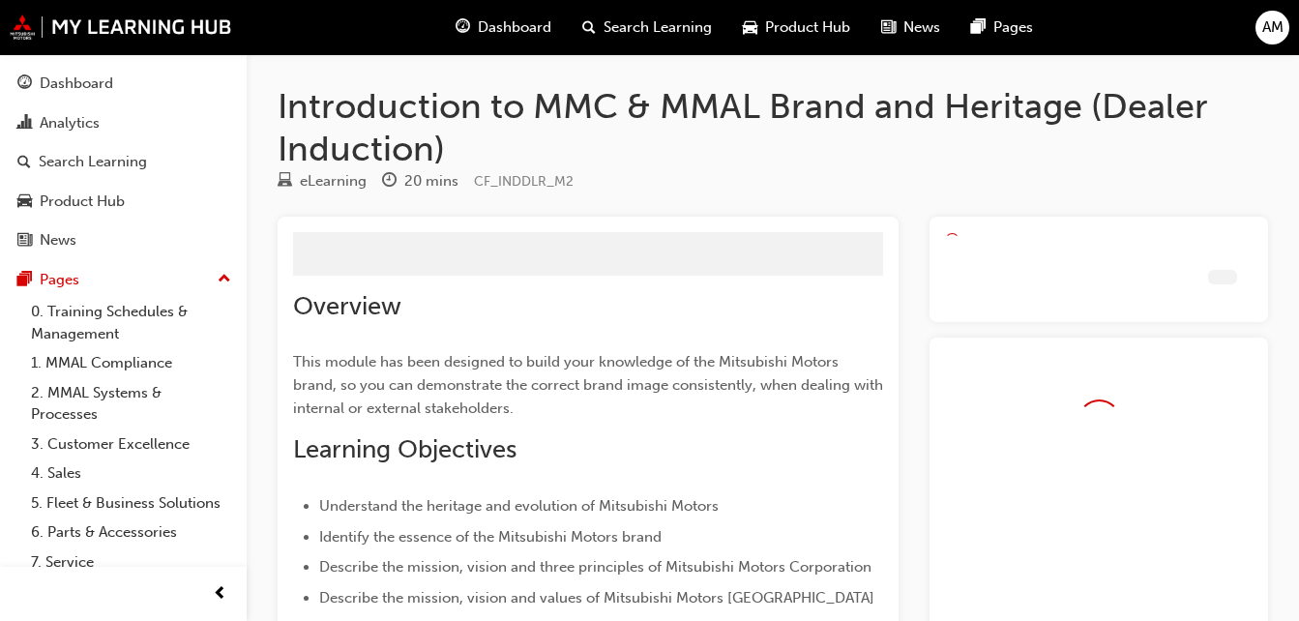
click at [996, 367] on div at bounding box center [1098, 593] width 338 height 513
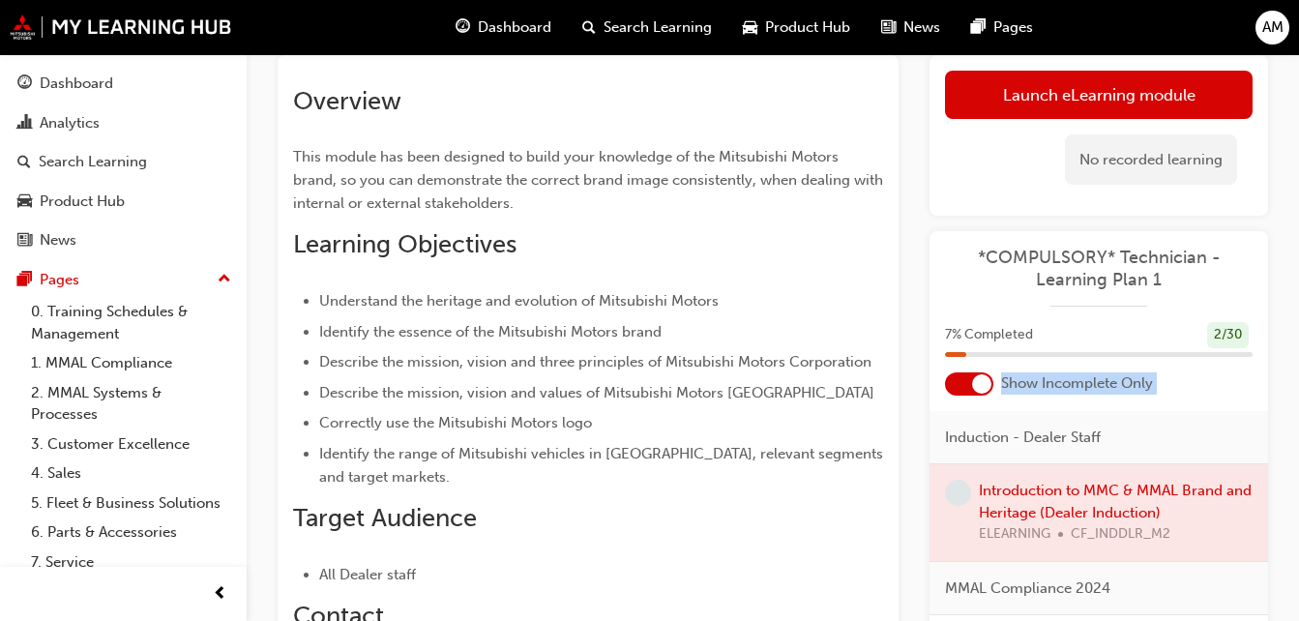
scroll to position [168, 0]
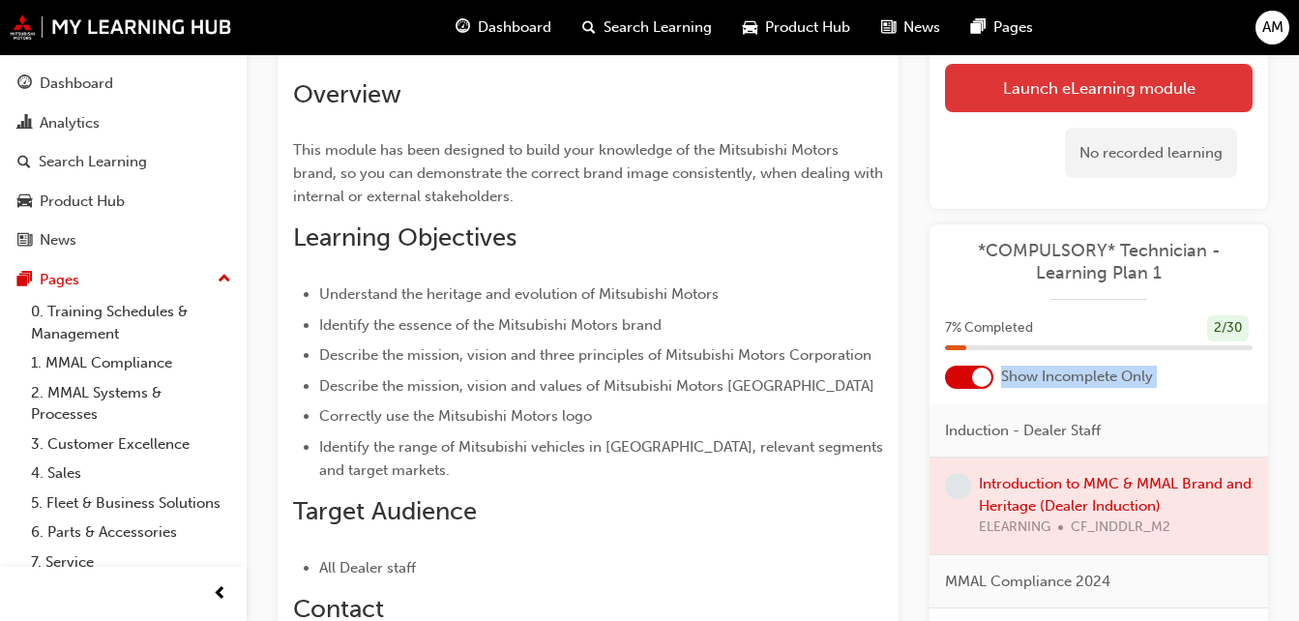
click at [1189, 86] on link "Launch eLearning module" at bounding box center [1099, 88] width 308 height 48
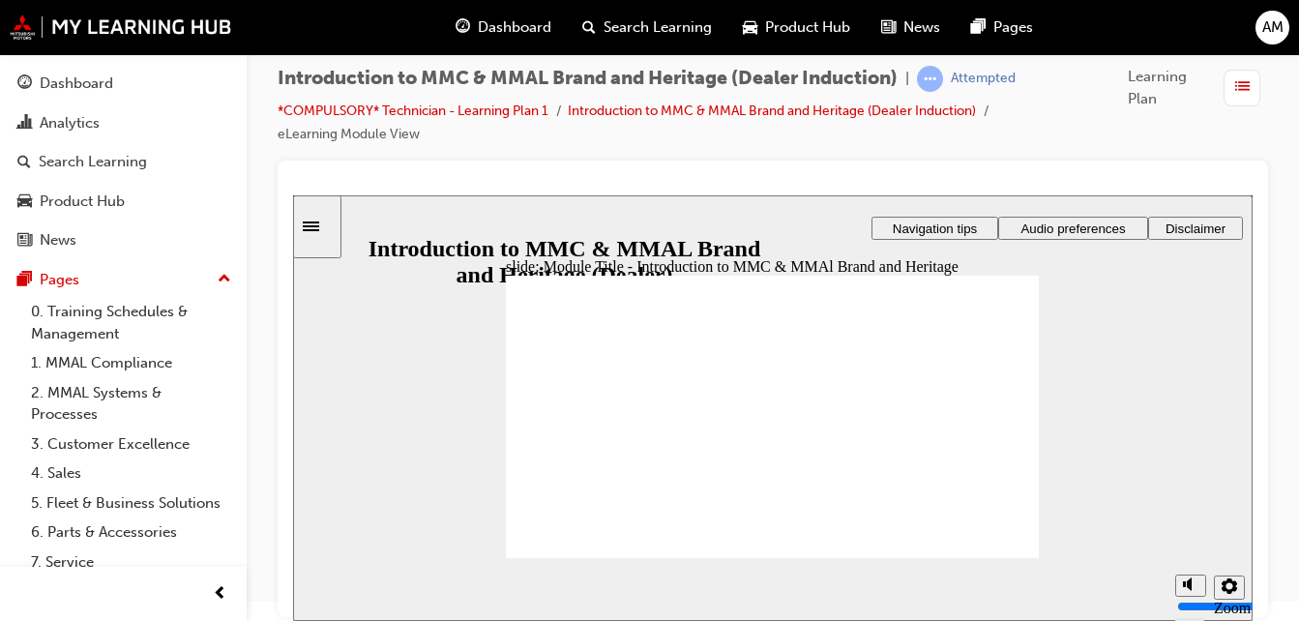
click at [1256, 314] on div at bounding box center [773, 389] width 990 height 456
drag, startPoint x: 1267, startPoint y: 301, endPoint x: 1265, endPoint y: 372, distance: 71.6
click at [1265, 372] on div at bounding box center [773, 389] width 990 height 456
click at [1042, 224] on span "Audio preferences" at bounding box center [1072, 228] width 104 height 15
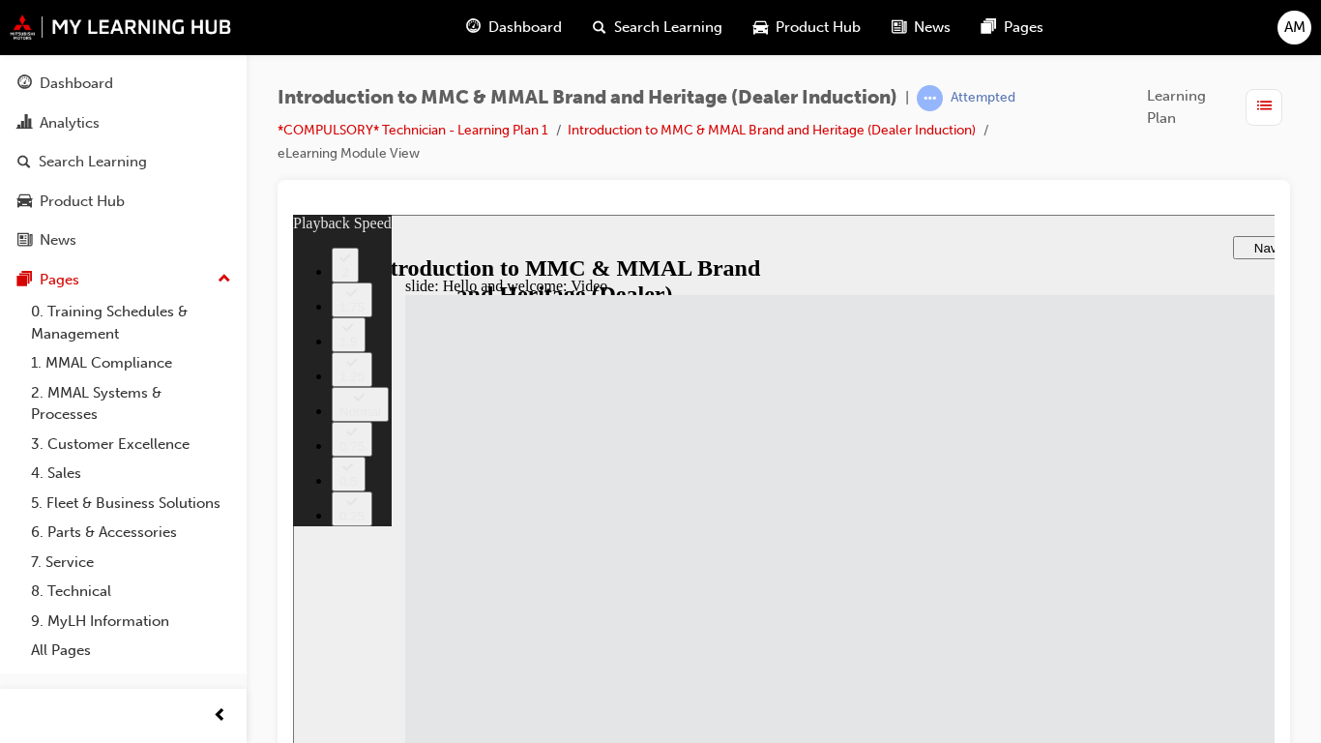
drag, startPoint x: 992, startPoint y: 916, endPoint x: 616, endPoint y: 924, distance: 376.3
drag, startPoint x: 616, startPoint y: 924, endPoint x: 793, endPoint y: 698, distance: 286.5
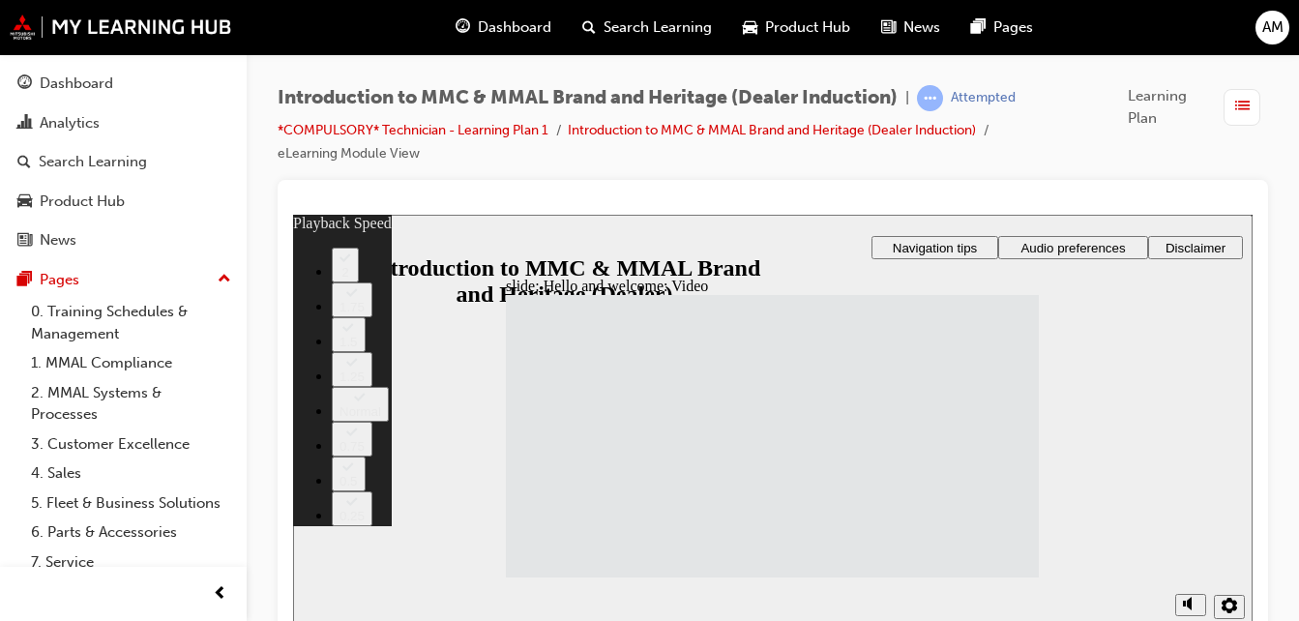
type input "33"
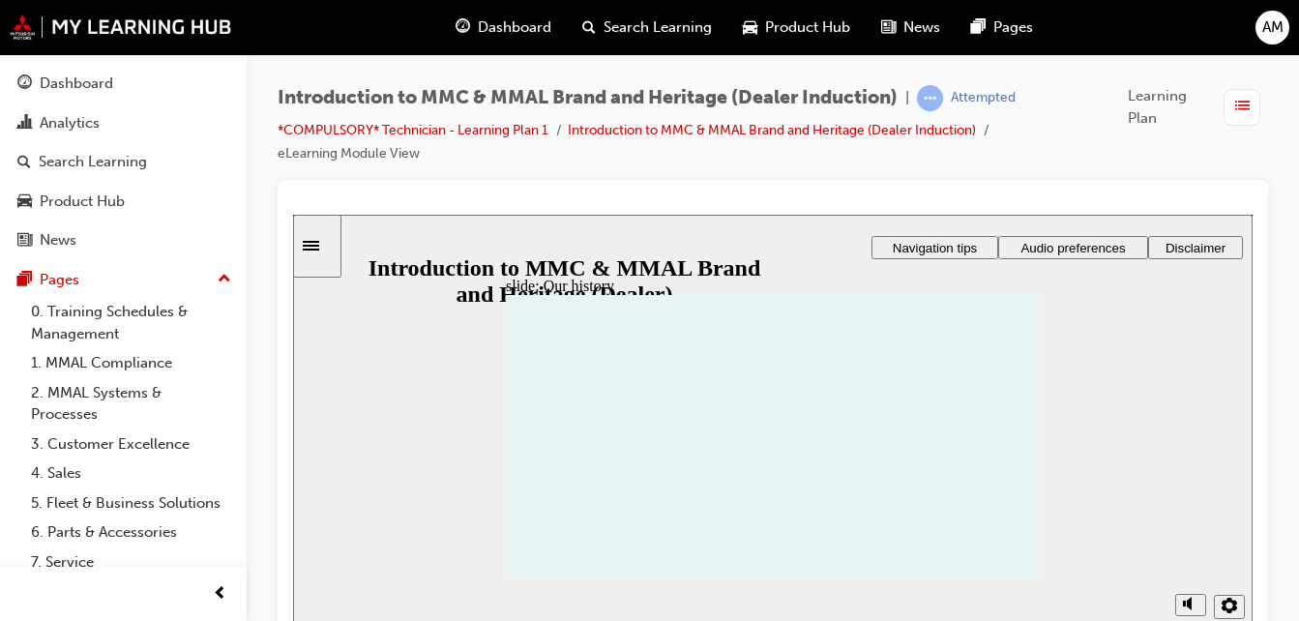
drag, startPoint x: 884, startPoint y: 436, endPoint x: 905, endPoint y: 421, distance: 26.3
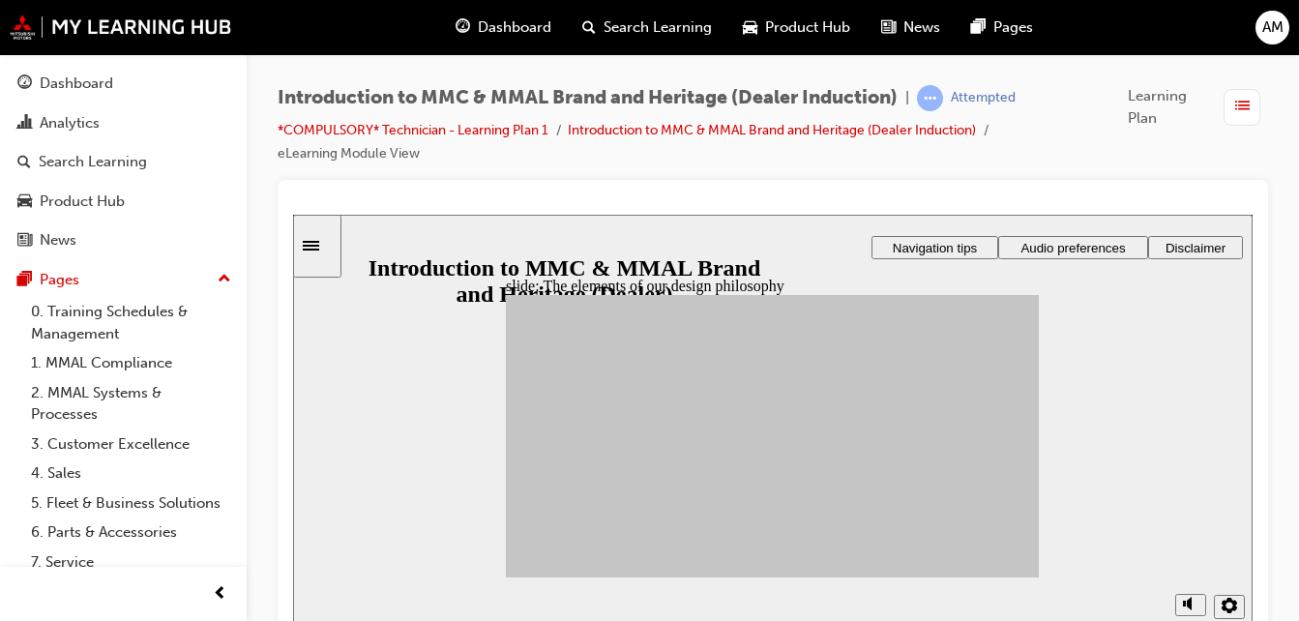
drag, startPoint x: 622, startPoint y: 456, endPoint x: 824, endPoint y: 396, distance: 210.8
drag, startPoint x: 581, startPoint y: 431, endPoint x: 908, endPoint y: 400, distance: 328.3
drag, startPoint x: 696, startPoint y: 521, endPoint x: 915, endPoint y: 504, distance: 219.2
drag, startPoint x: 632, startPoint y: 525, endPoint x: 923, endPoint y: 454, distance: 298.8
drag, startPoint x: 636, startPoint y: 495, endPoint x: 924, endPoint y: 465, distance: 289.7
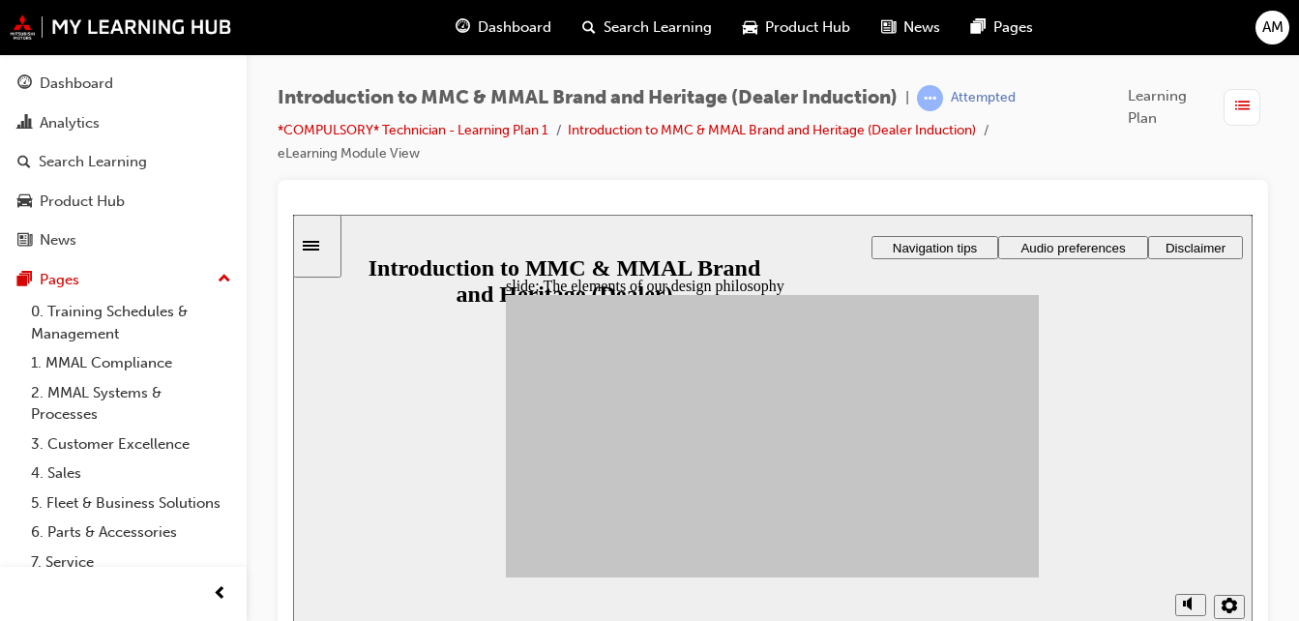
drag, startPoint x: 698, startPoint y: 475, endPoint x: 820, endPoint y: 445, distance: 125.5
drag, startPoint x: 603, startPoint y: 517, endPoint x: 815, endPoint y: 525, distance: 211.9
drag, startPoint x: 569, startPoint y: 462, endPoint x: 844, endPoint y: 415, distance: 279.7
drag, startPoint x: 690, startPoint y: 437, endPoint x: 891, endPoint y: 481, distance: 204.9
drag, startPoint x: 562, startPoint y: 498, endPoint x: 900, endPoint y: 492, distance: 338.5
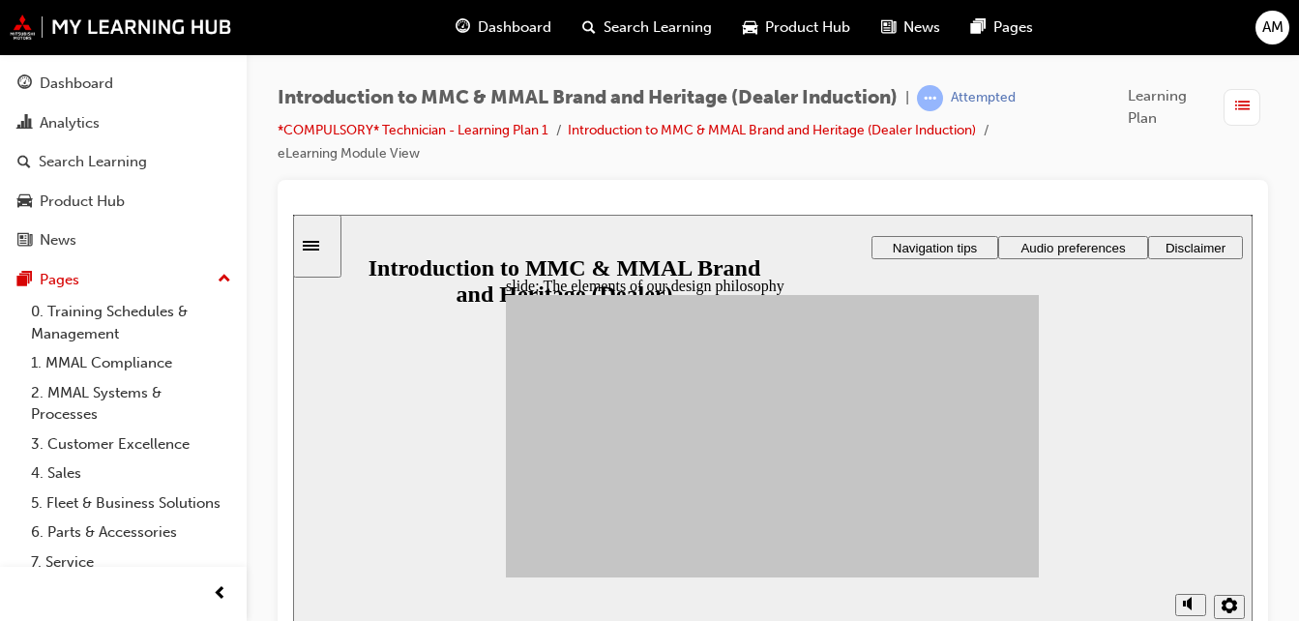
drag, startPoint x: 632, startPoint y: 435, endPoint x: 821, endPoint y: 407, distance: 190.6
